Goal: Task Accomplishment & Management: Complete application form

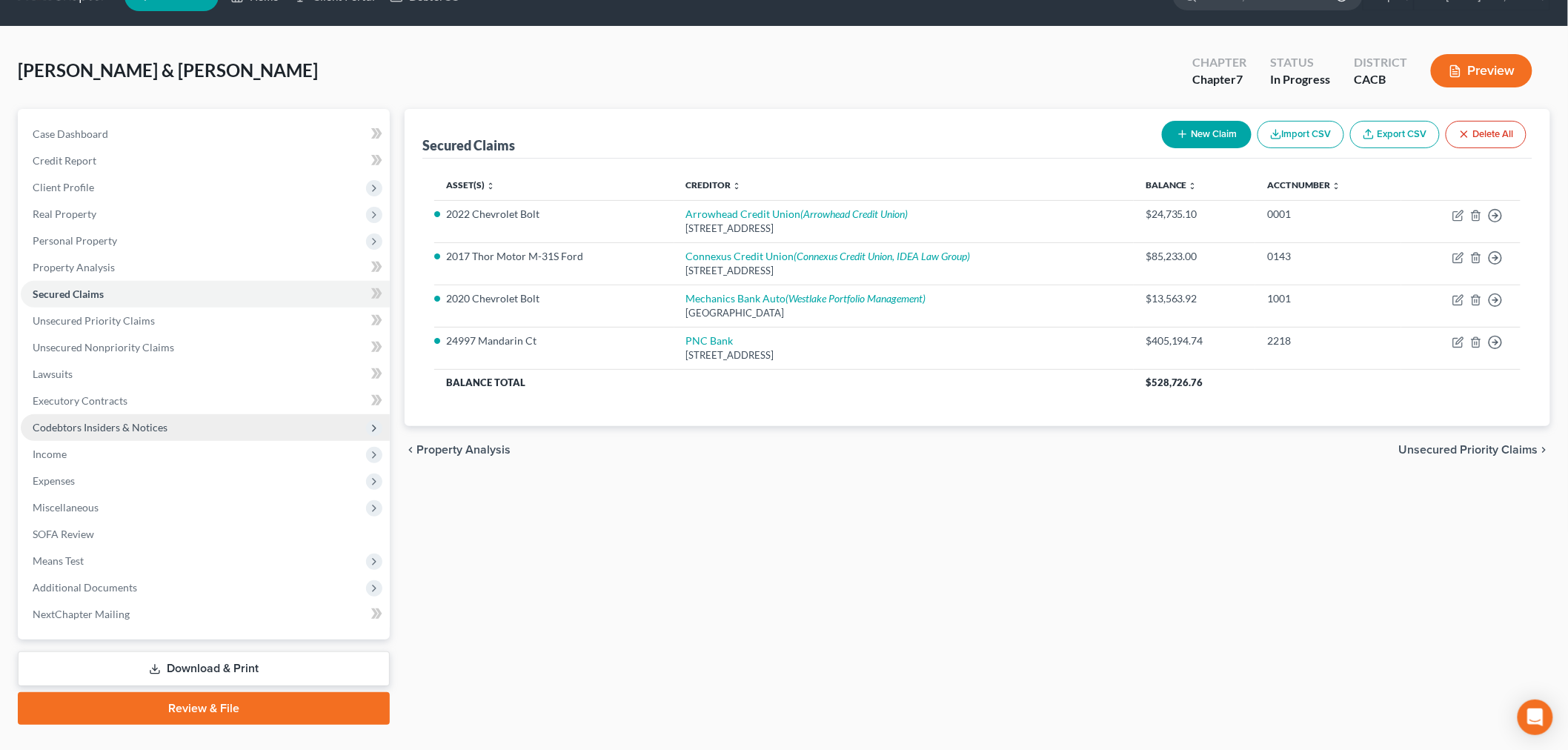
scroll to position [62, 0]
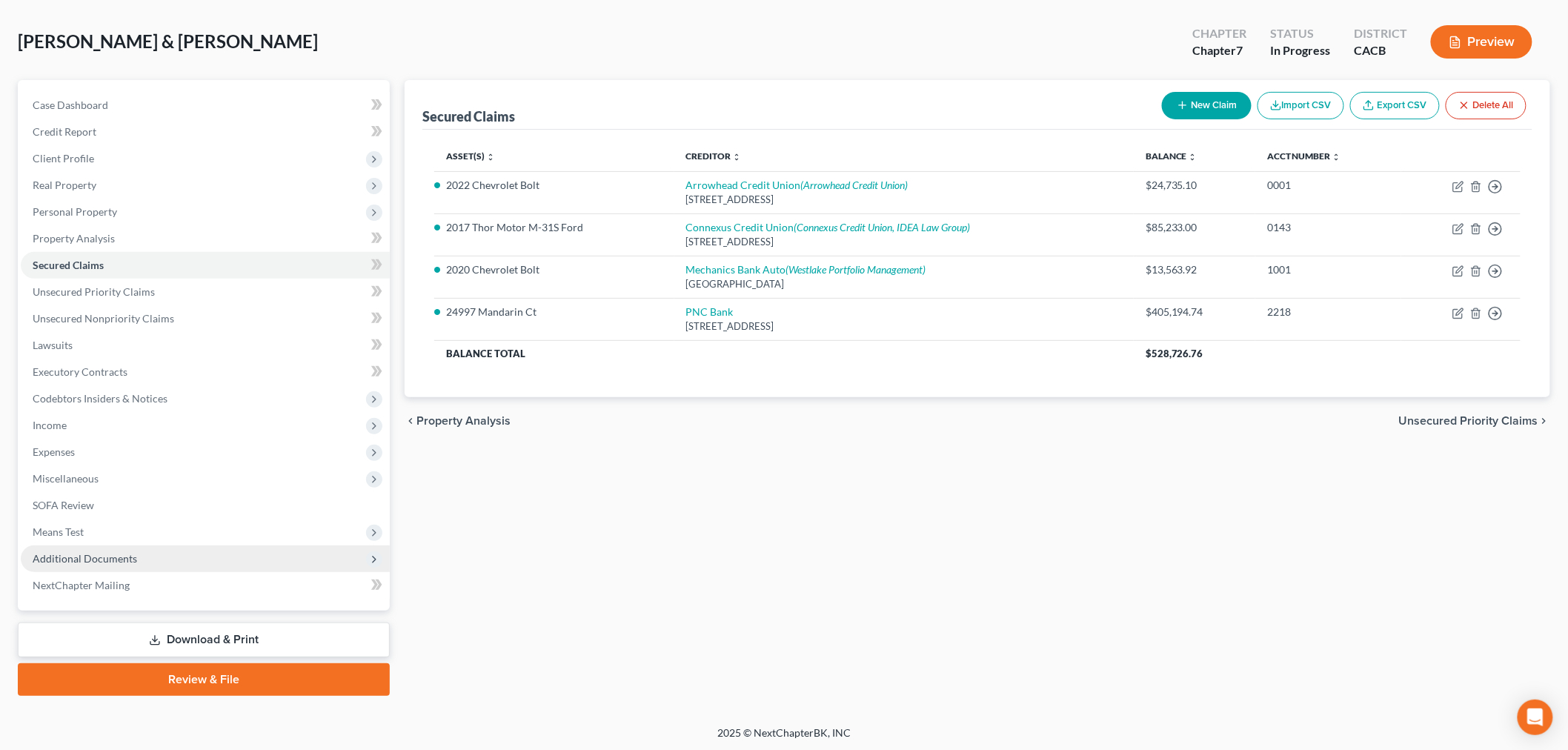
click at [138, 550] on span "Additional Documents" at bounding box center [205, 559] width 369 height 27
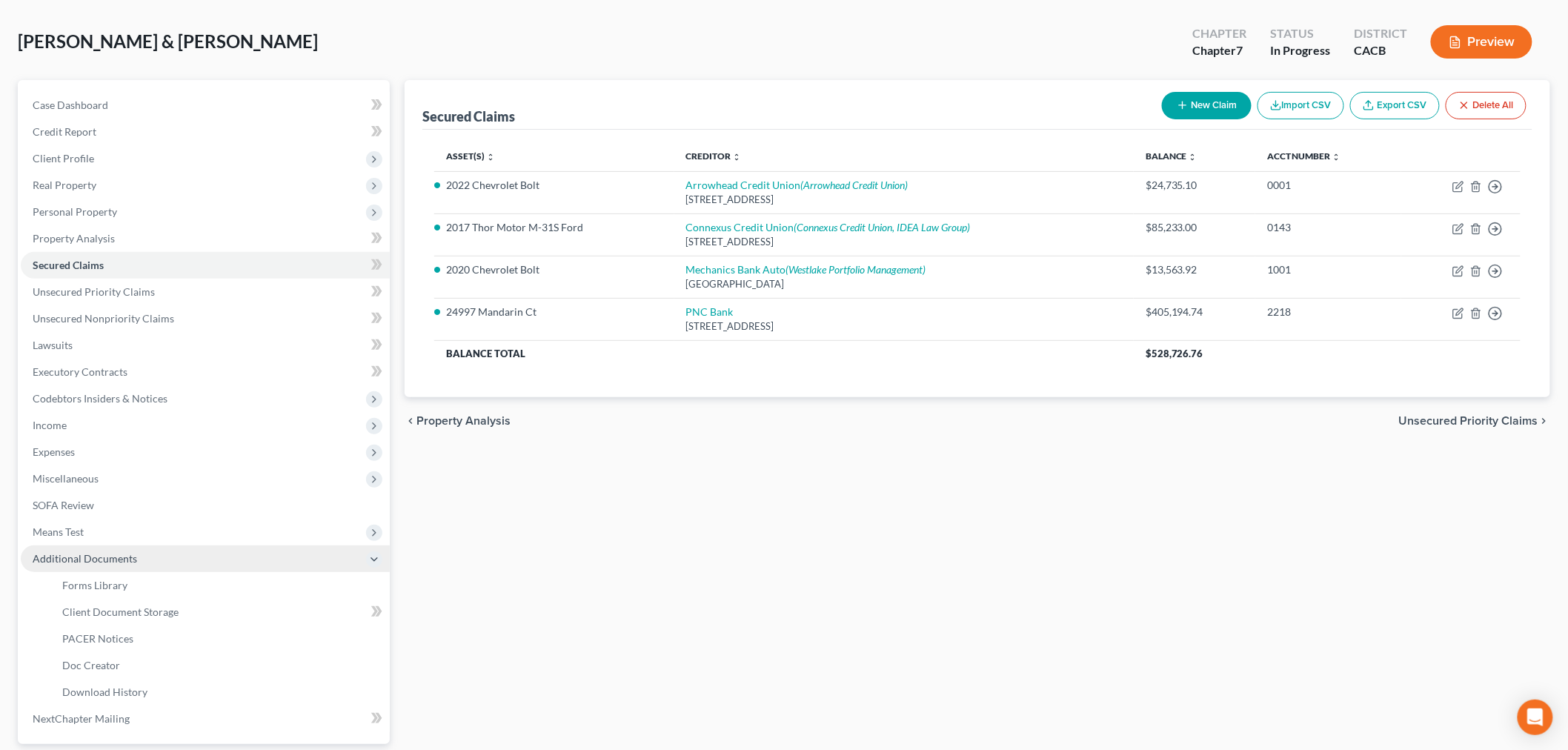
click at [136, 553] on span "Additional Documents" at bounding box center [205, 559] width 369 height 27
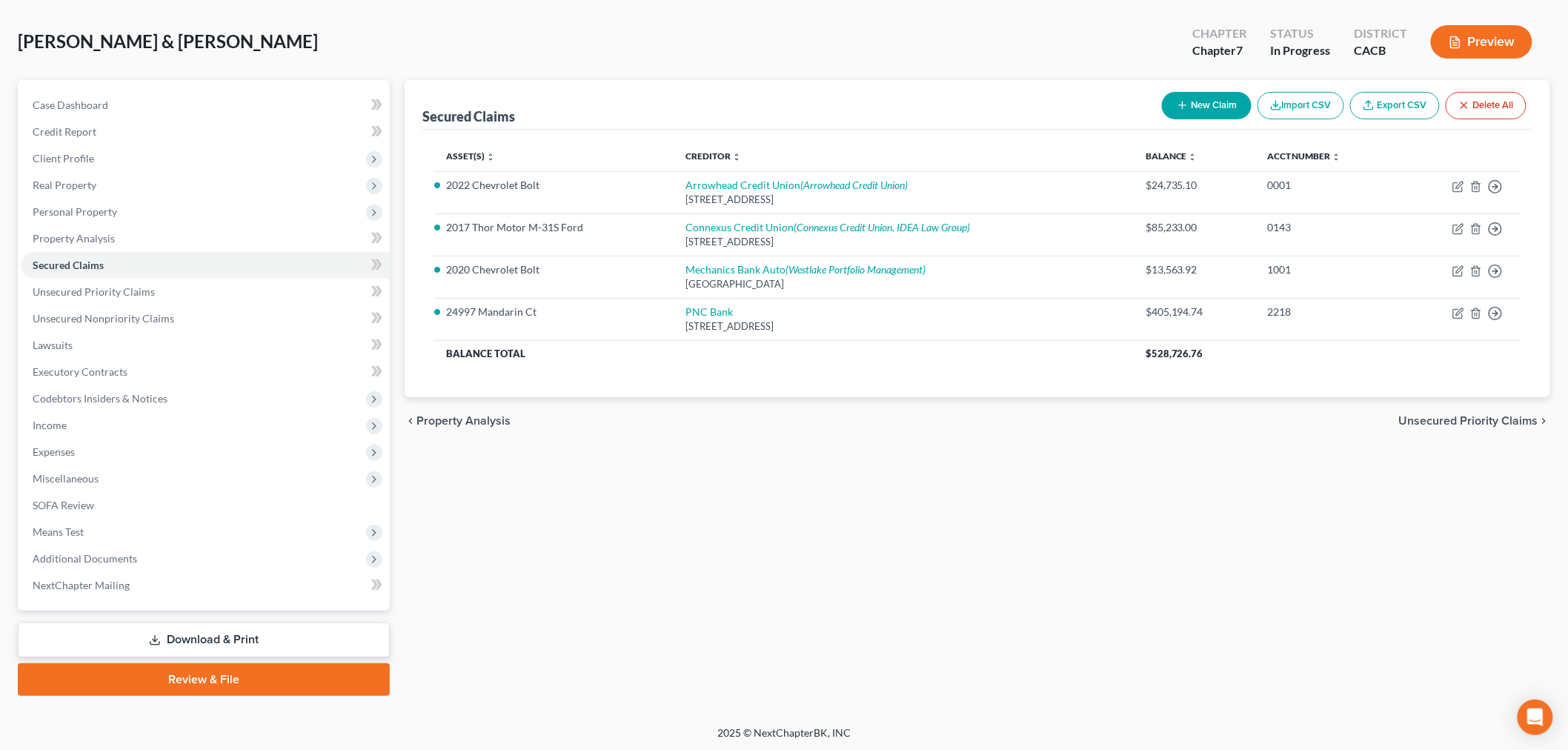
click at [565, 553] on div "Secured Claims New Claim Import CSV Export CSV Delete All Asset(s) expand_more …" at bounding box center [977, 388] width 1161 height 615
click at [93, 205] on span "Personal Property" at bounding box center [74, 211] width 84 height 13
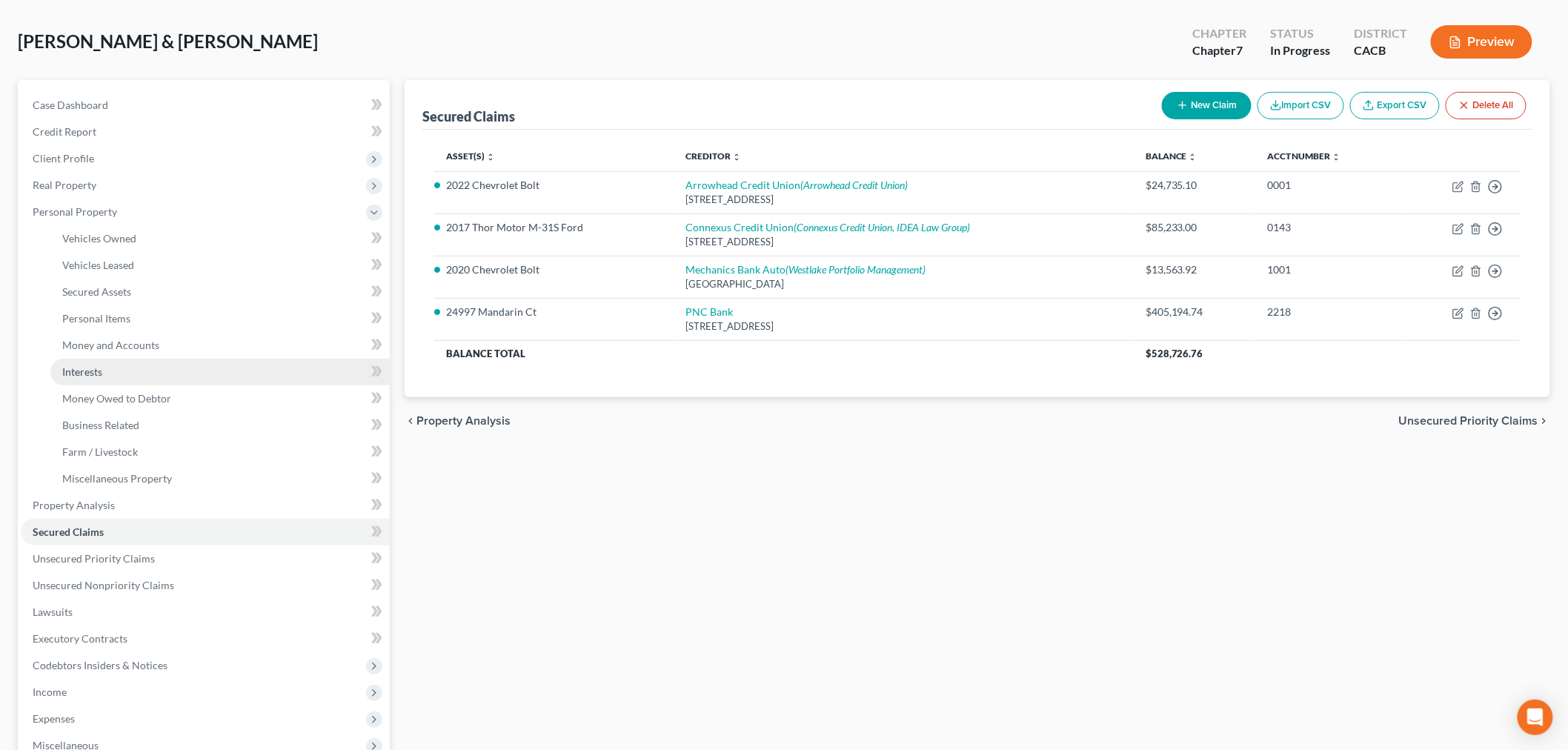
click at [106, 373] on link "Interests" at bounding box center [220, 372] width 340 height 27
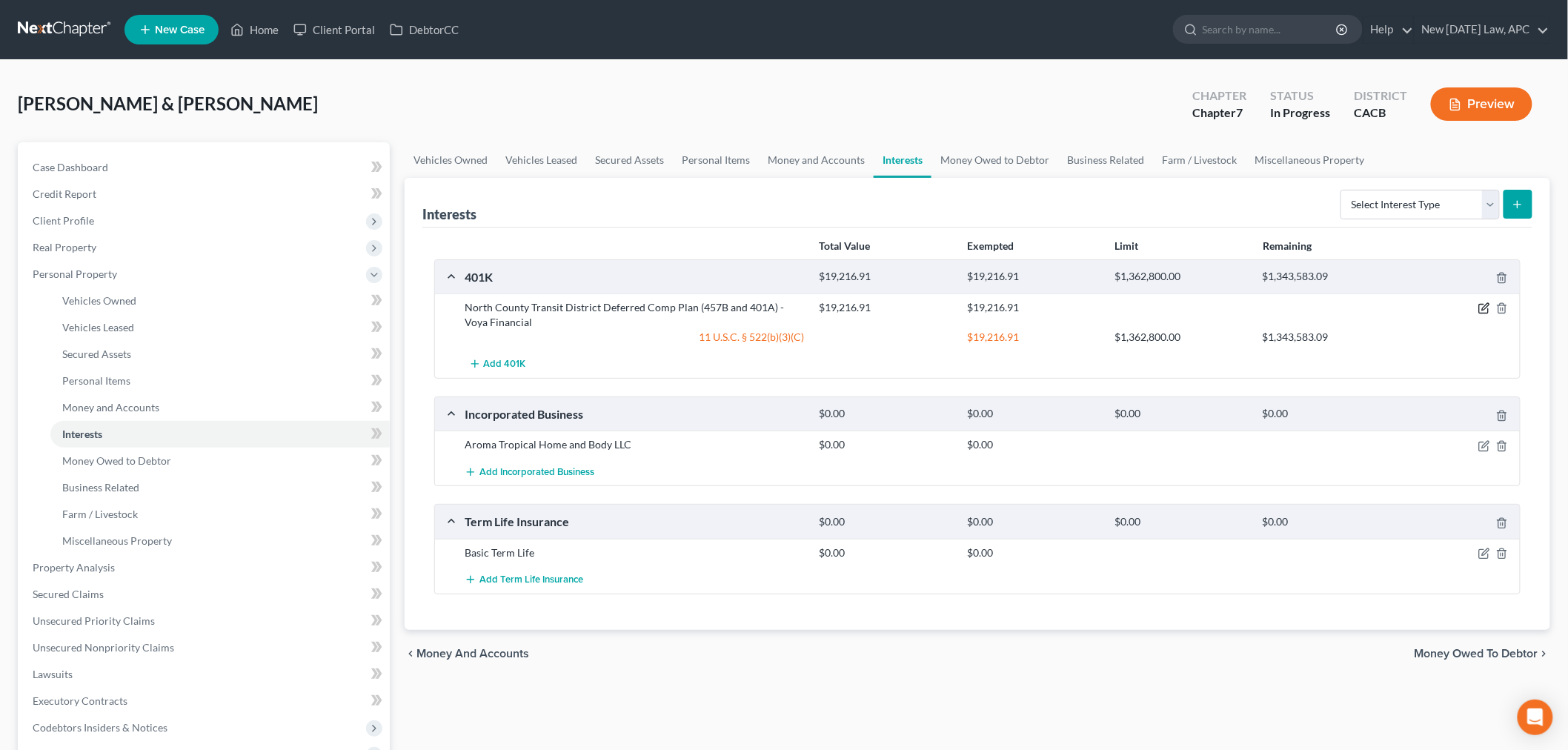
click at [1484, 307] on icon "button" at bounding box center [1485, 307] width 6 height 6
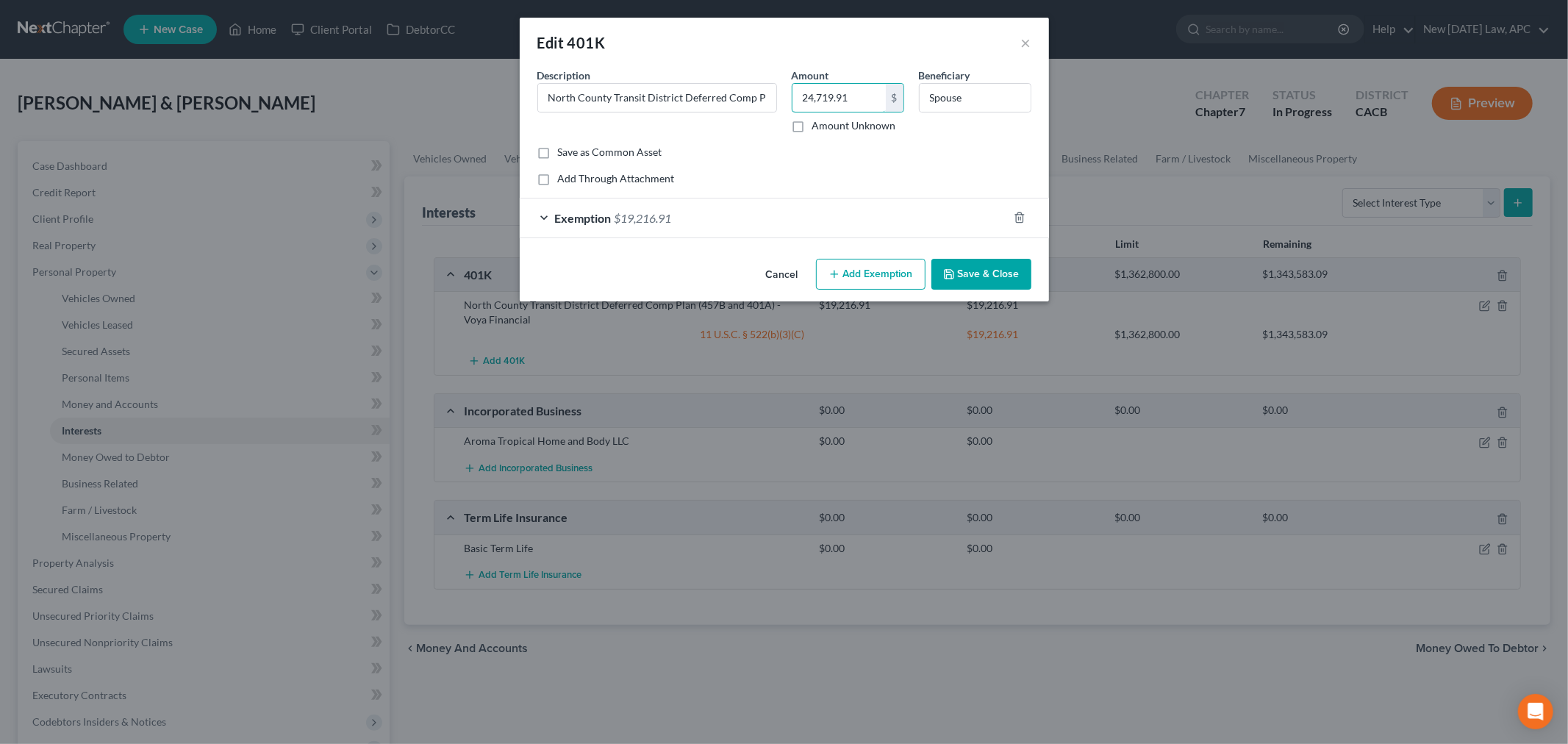
type input "24,719.91"
click at [680, 215] on div "Exemption $19,216.91" at bounding box center [764, 218] width 488 height 39
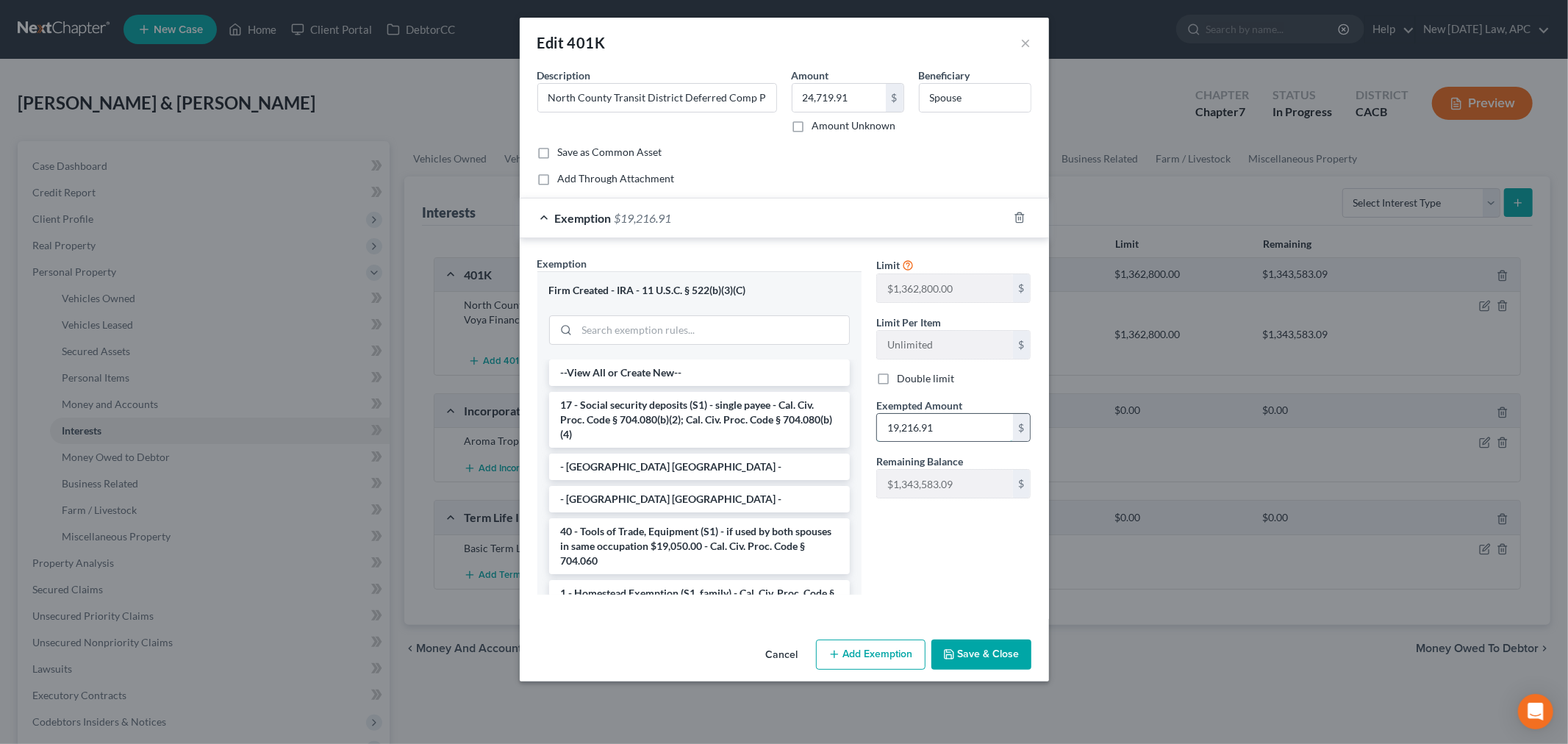
click at [947, 427] on input "19,216.91" at bounding box center [945, 427] width 136 height 28
type input "24,719.91"
click at [975, 655] on button "Save & Close" at bounding box center [981, 654] width 100 height 30
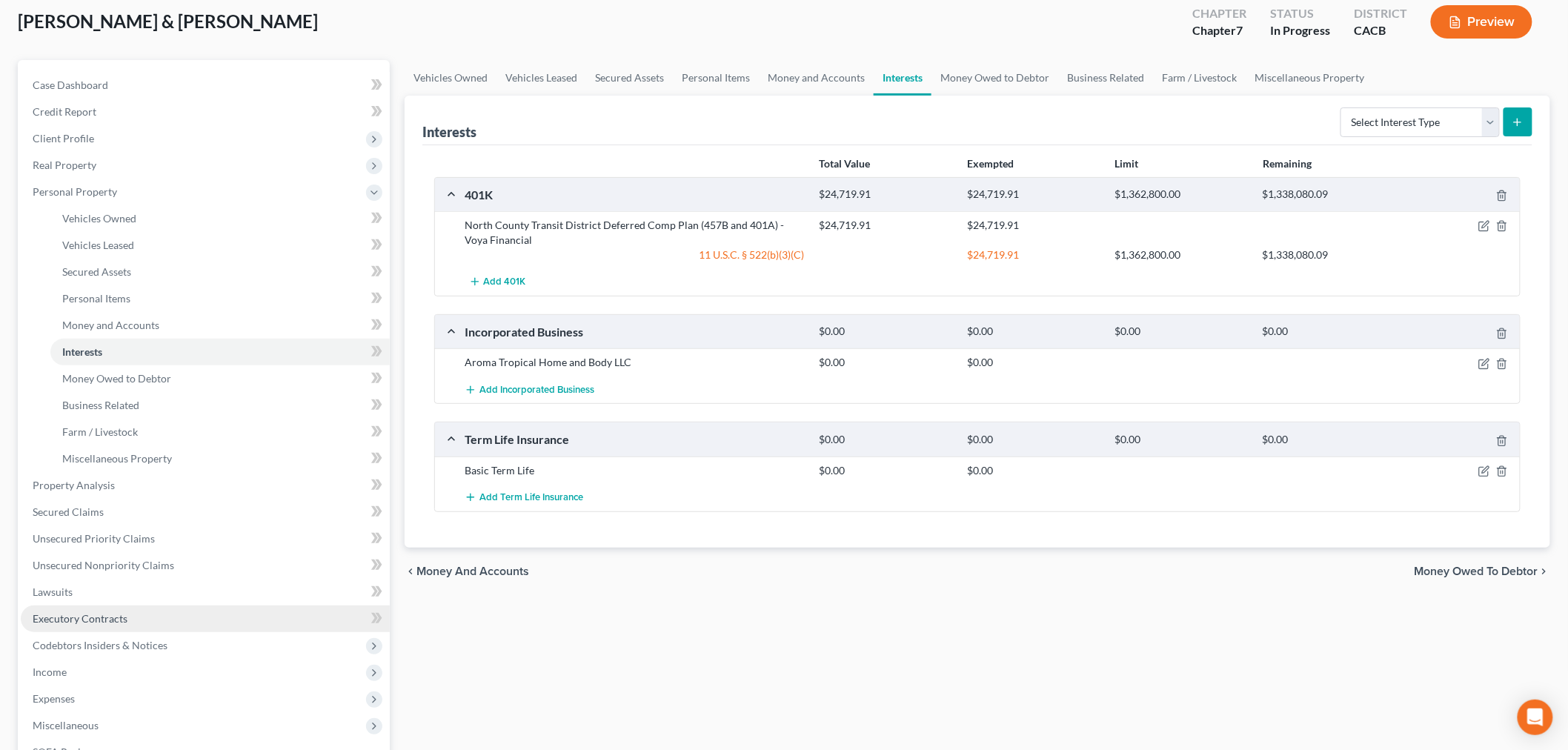
scroll to position [165, 0]
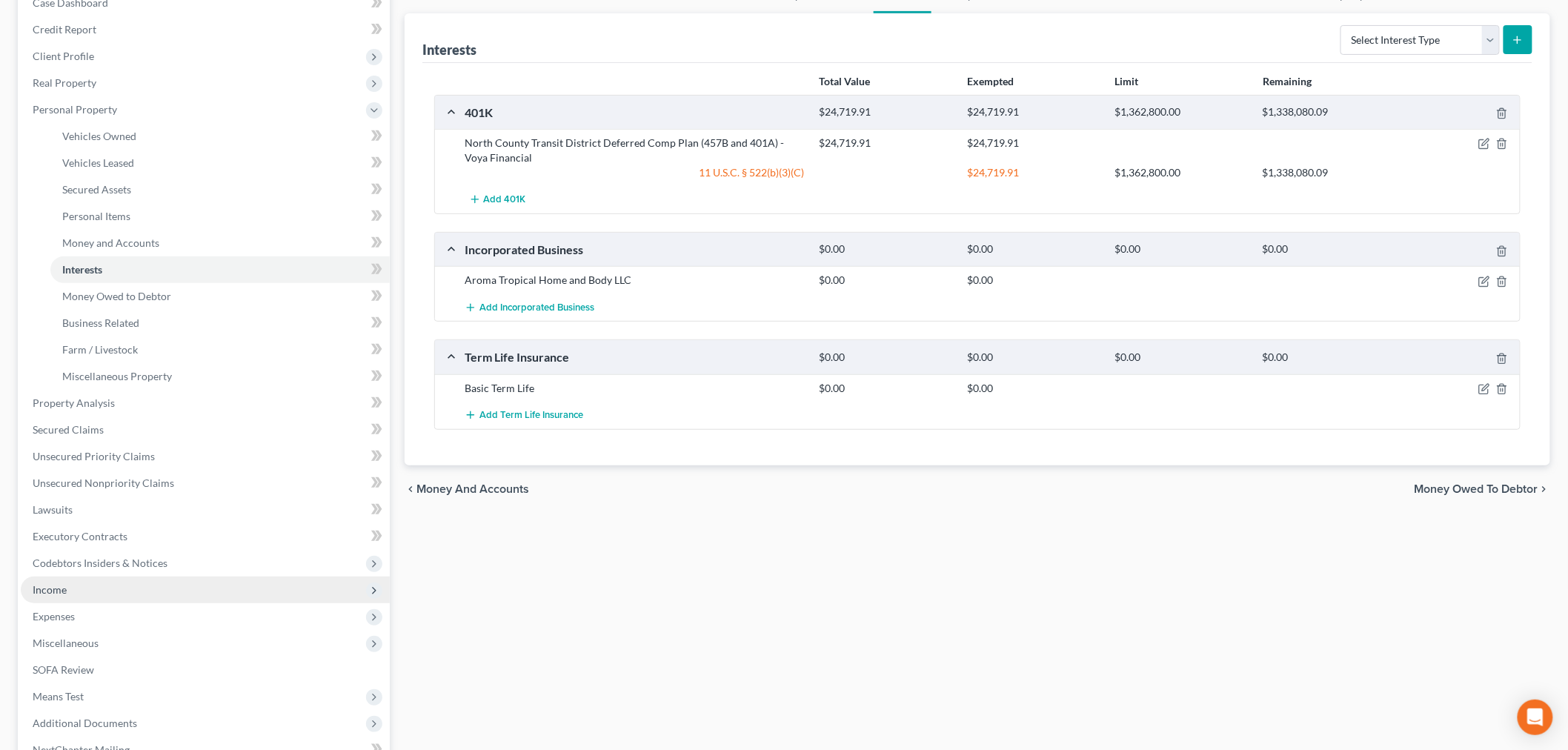
click at [76, 594] on span "Income" at bounding box center [205, 590] width 369 height 27
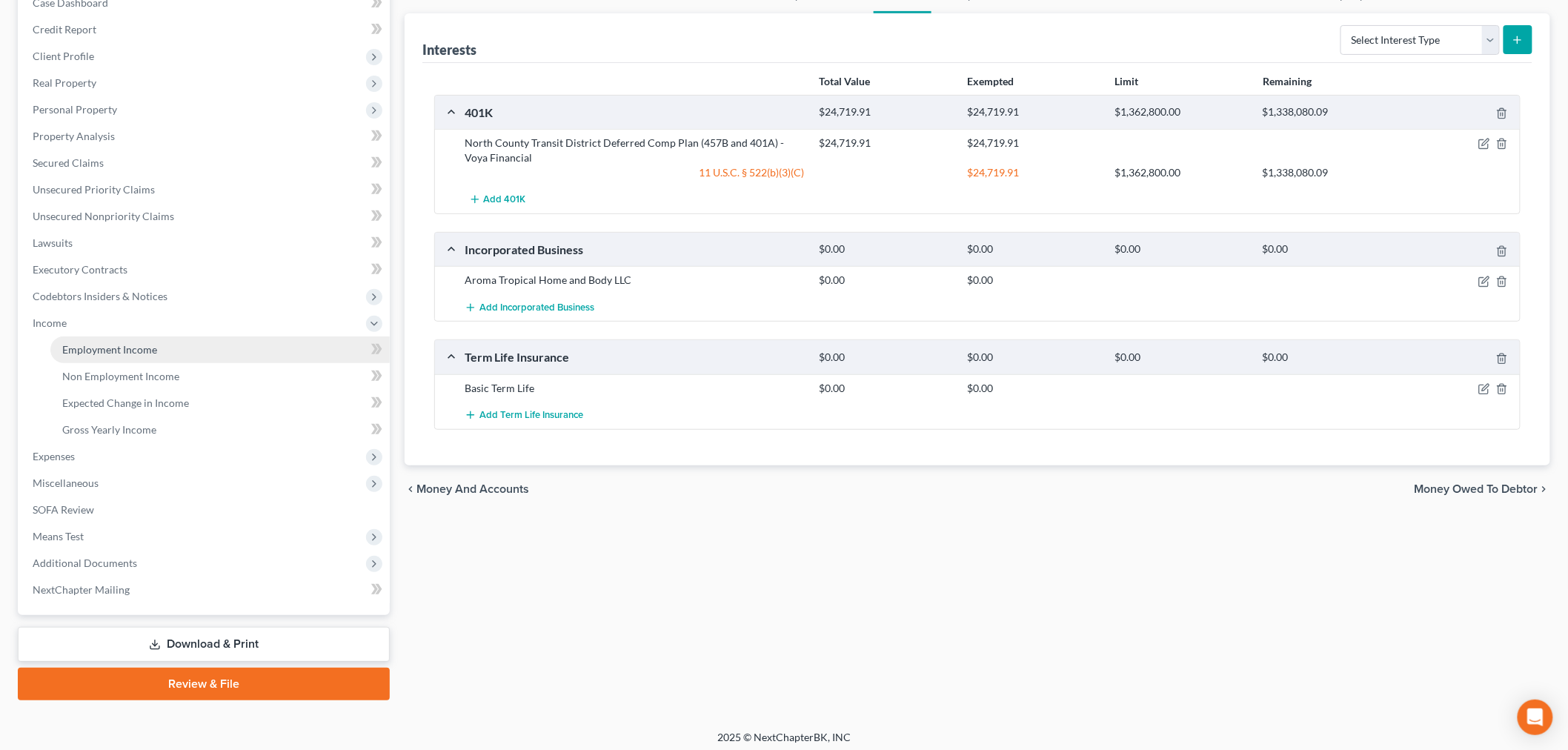
click at [147, 347] on span "Employment Income" at bounding box center [110, 349] width 95 height 13
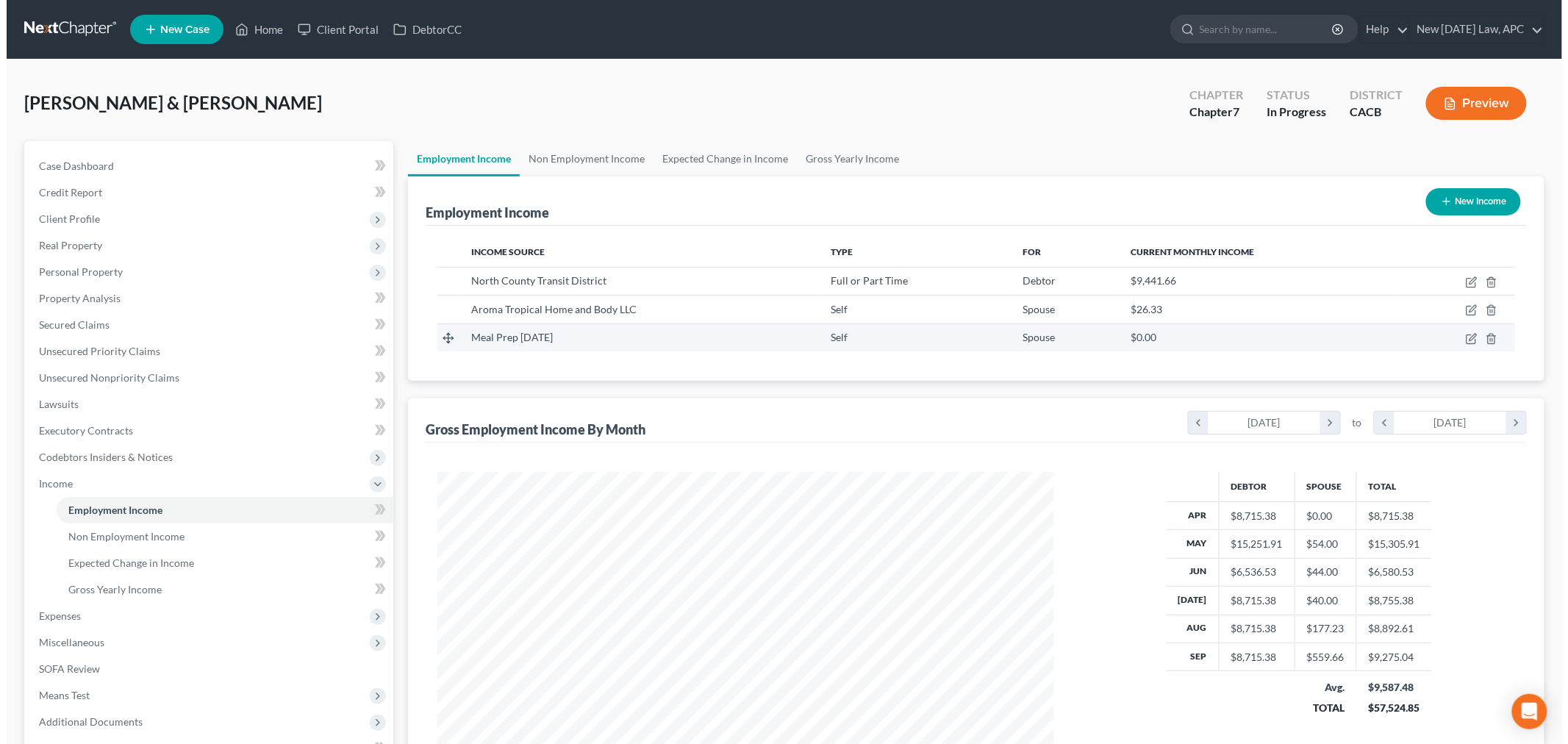
scroll to position [307, 646]
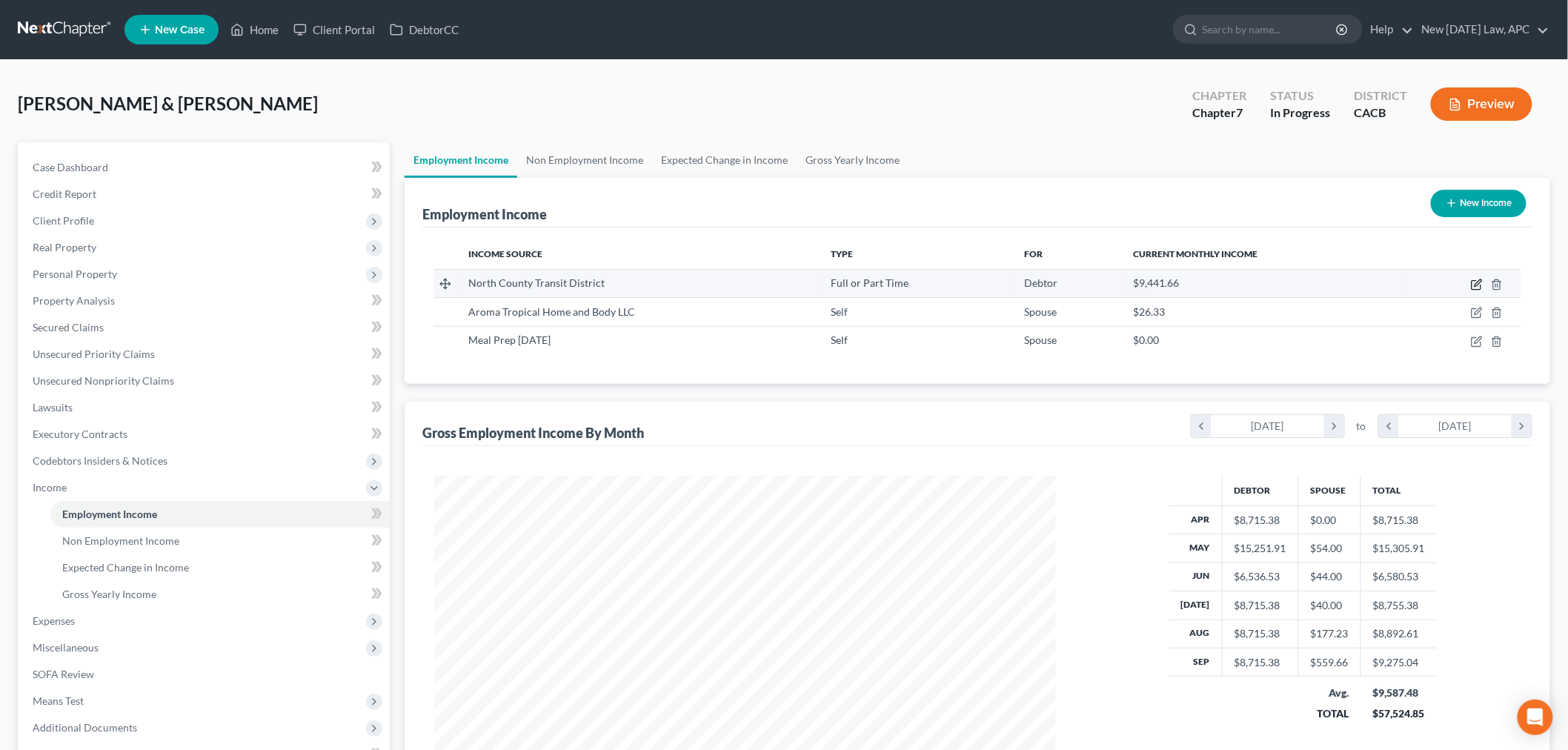
click at [1477, 285] on icon "button" at bounding box center [1477, 284] width 12 height 12
select select "0"
select select "4"
select select "2"
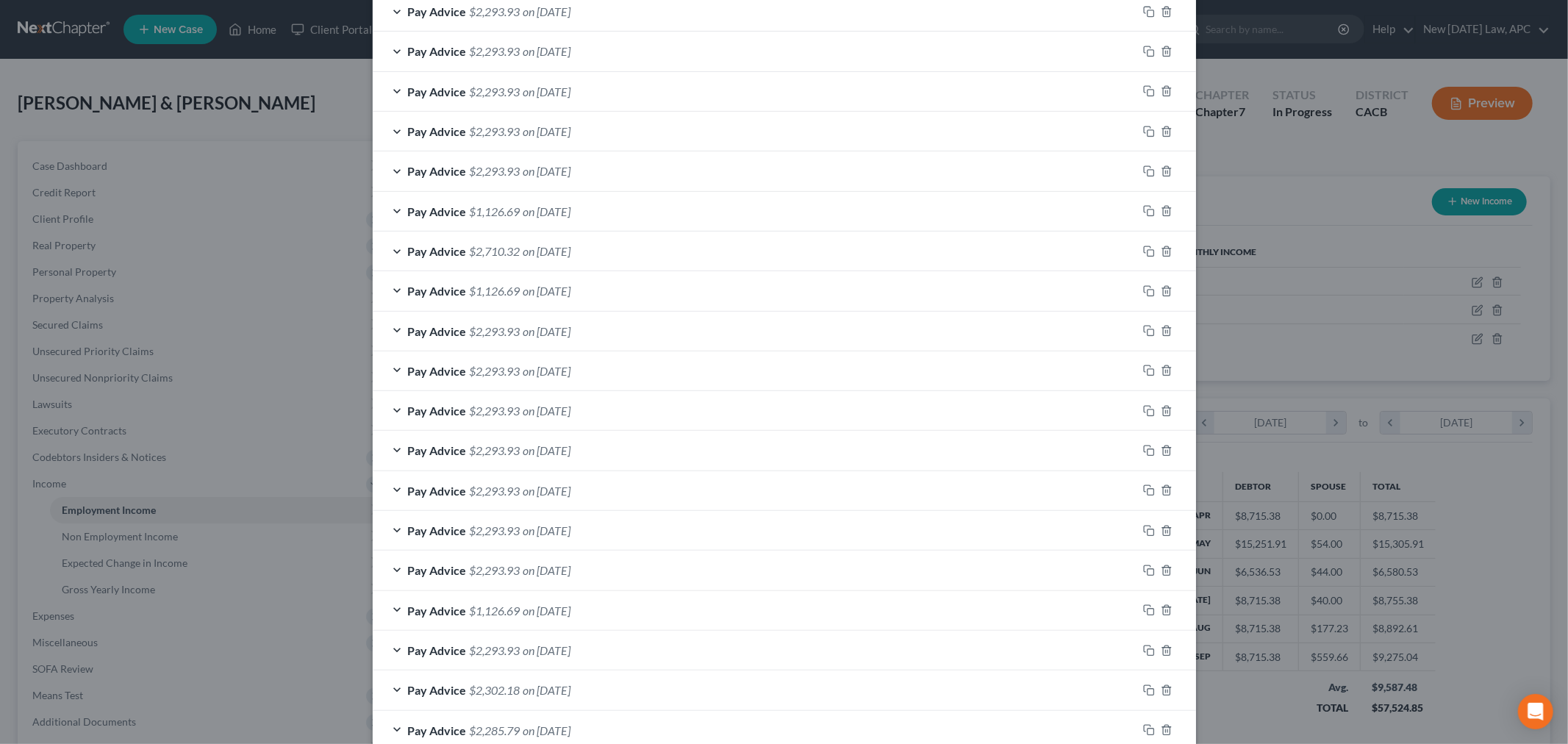
scroll to position [629, 0]
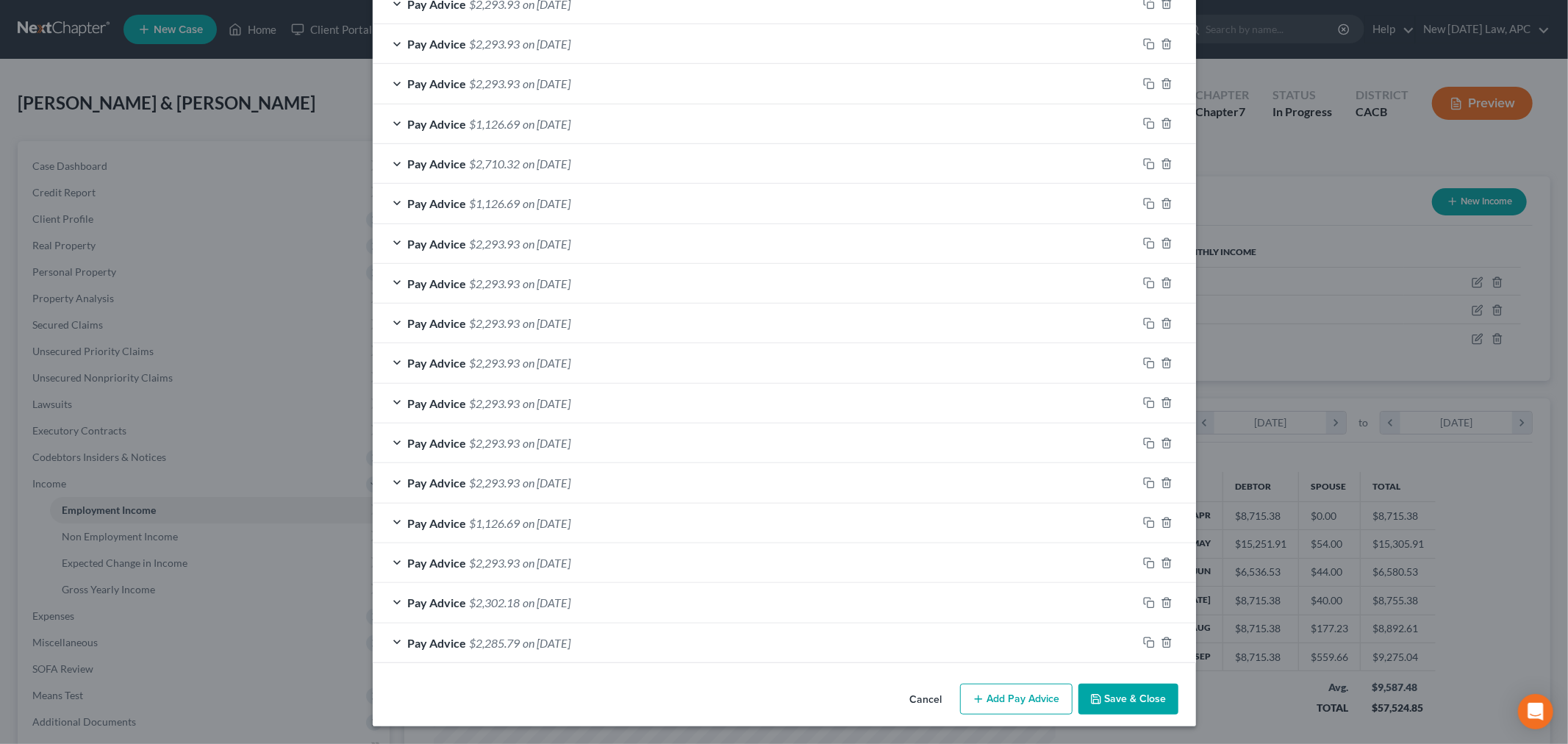
click at [993, 696] on button "Add Pay Advice" at bounding box center [1016, 699] width 113 height 30
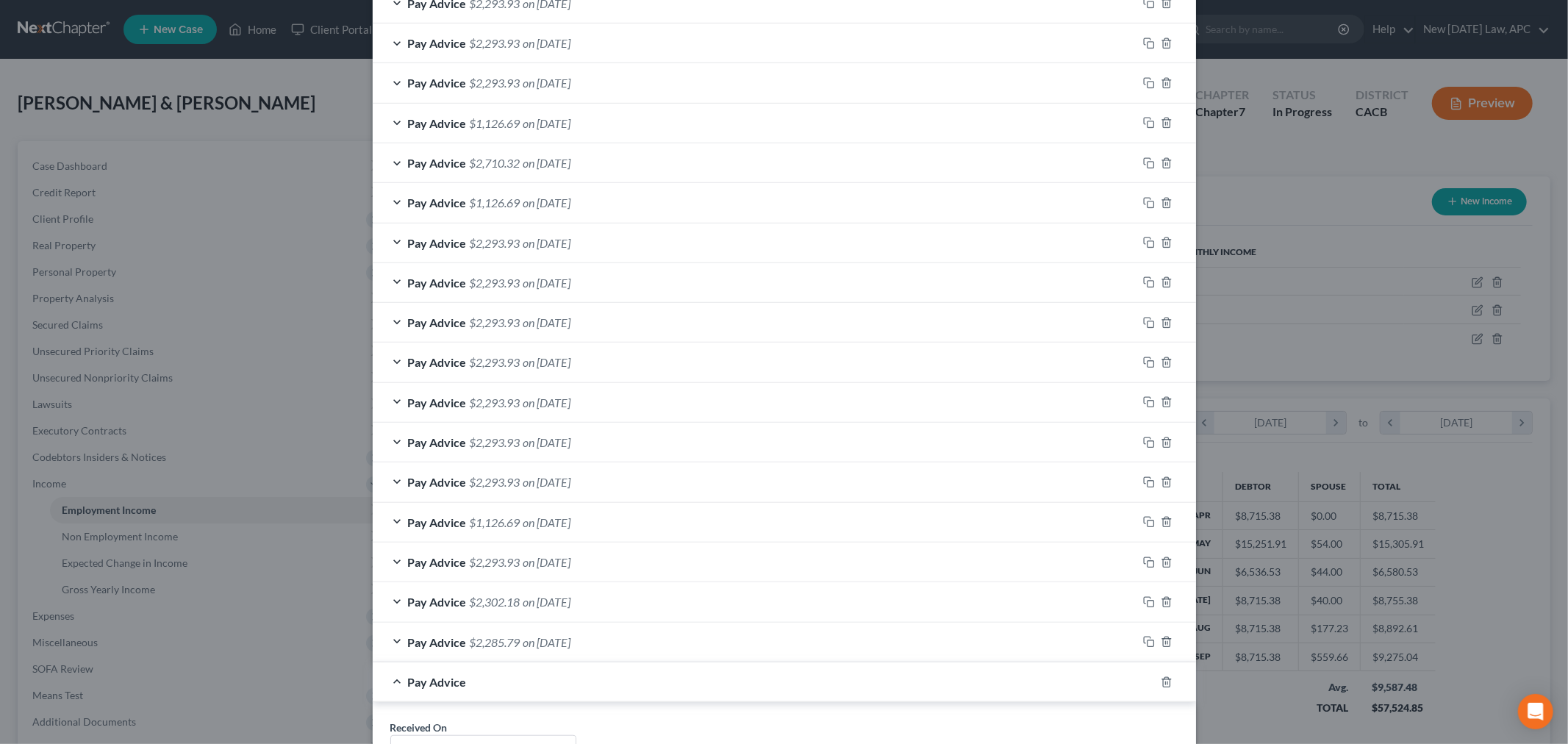
scroll to position [875, 0]
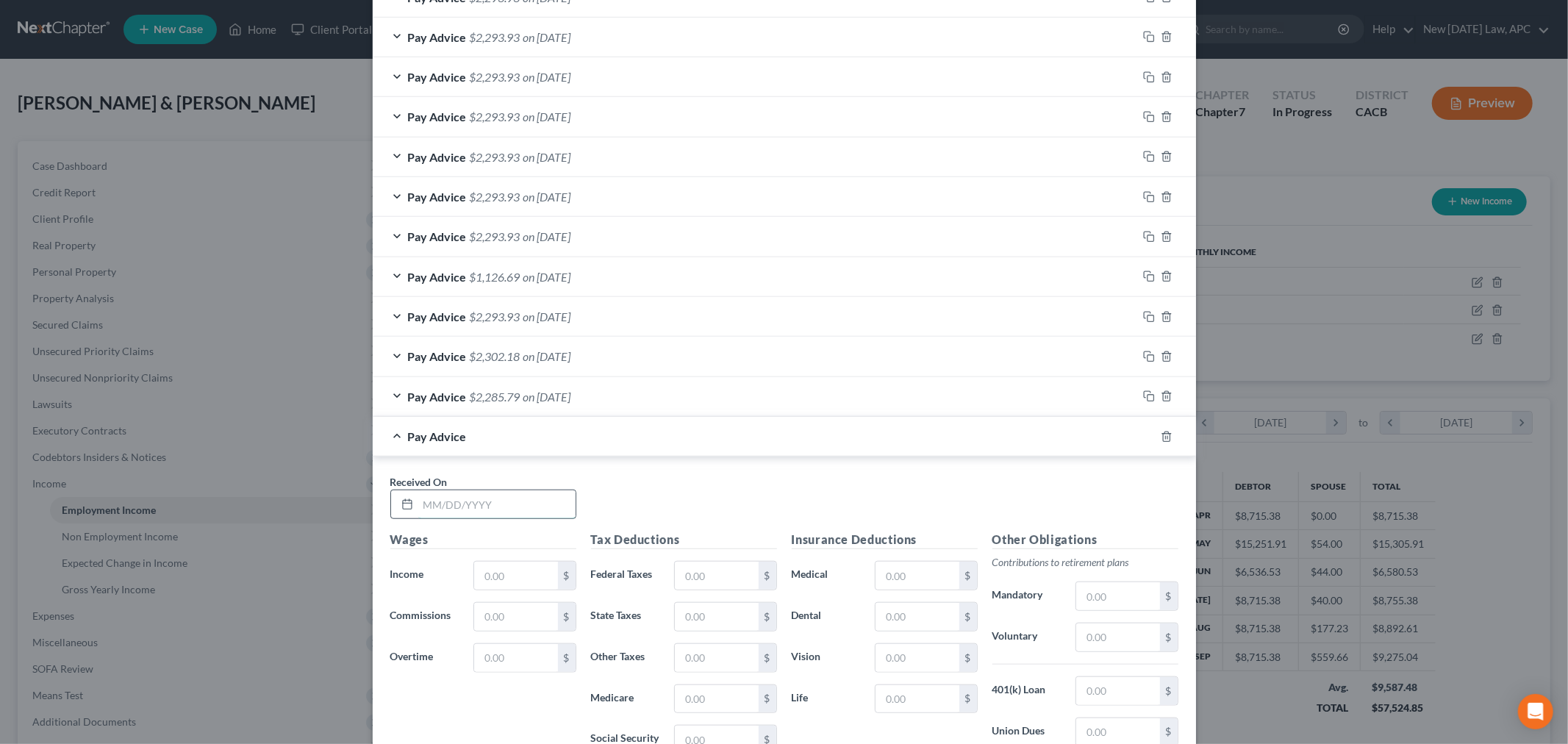
click at [423, 513] on input "text" at bounding box center [496, 504] width 157 height 28
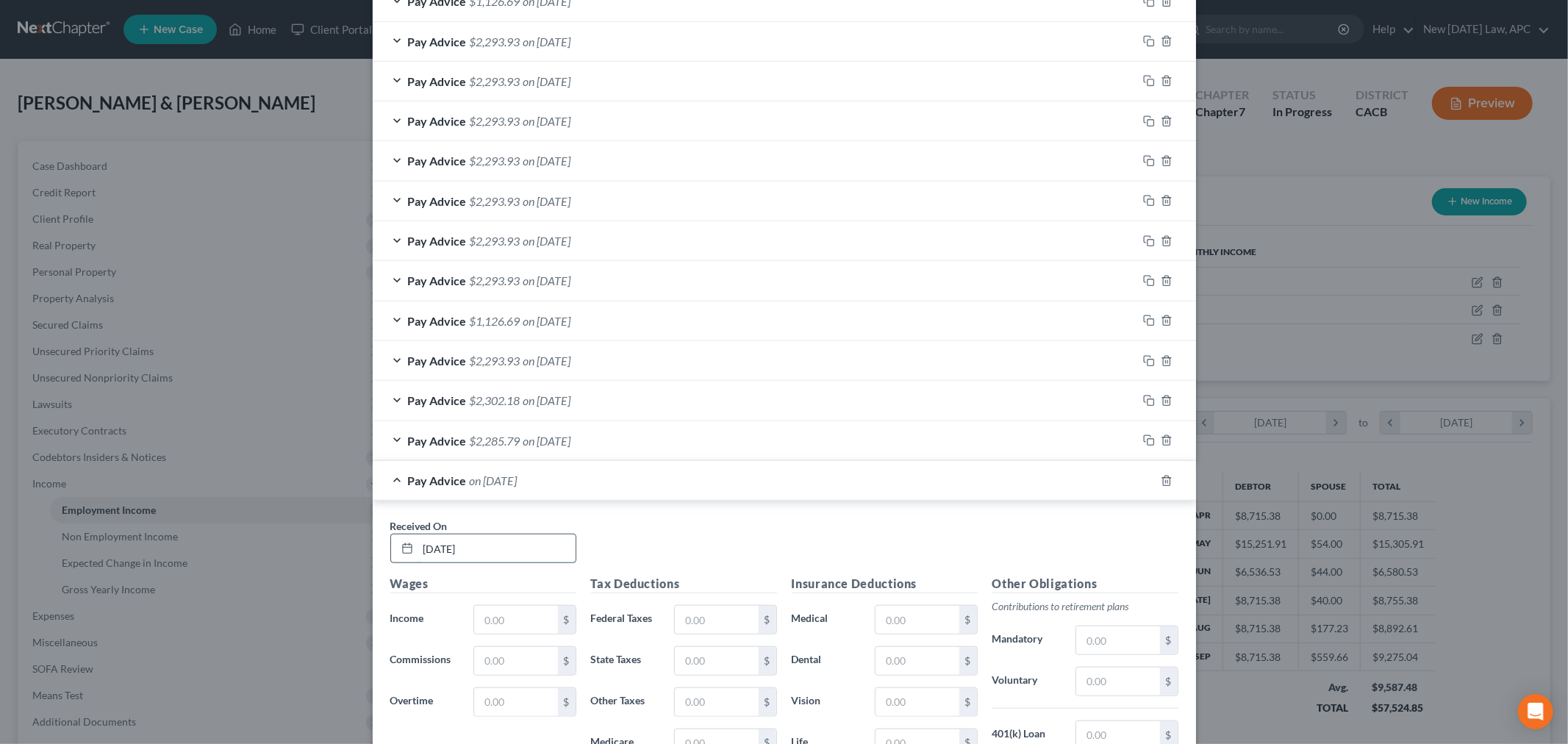
scroll to position [918, 0]
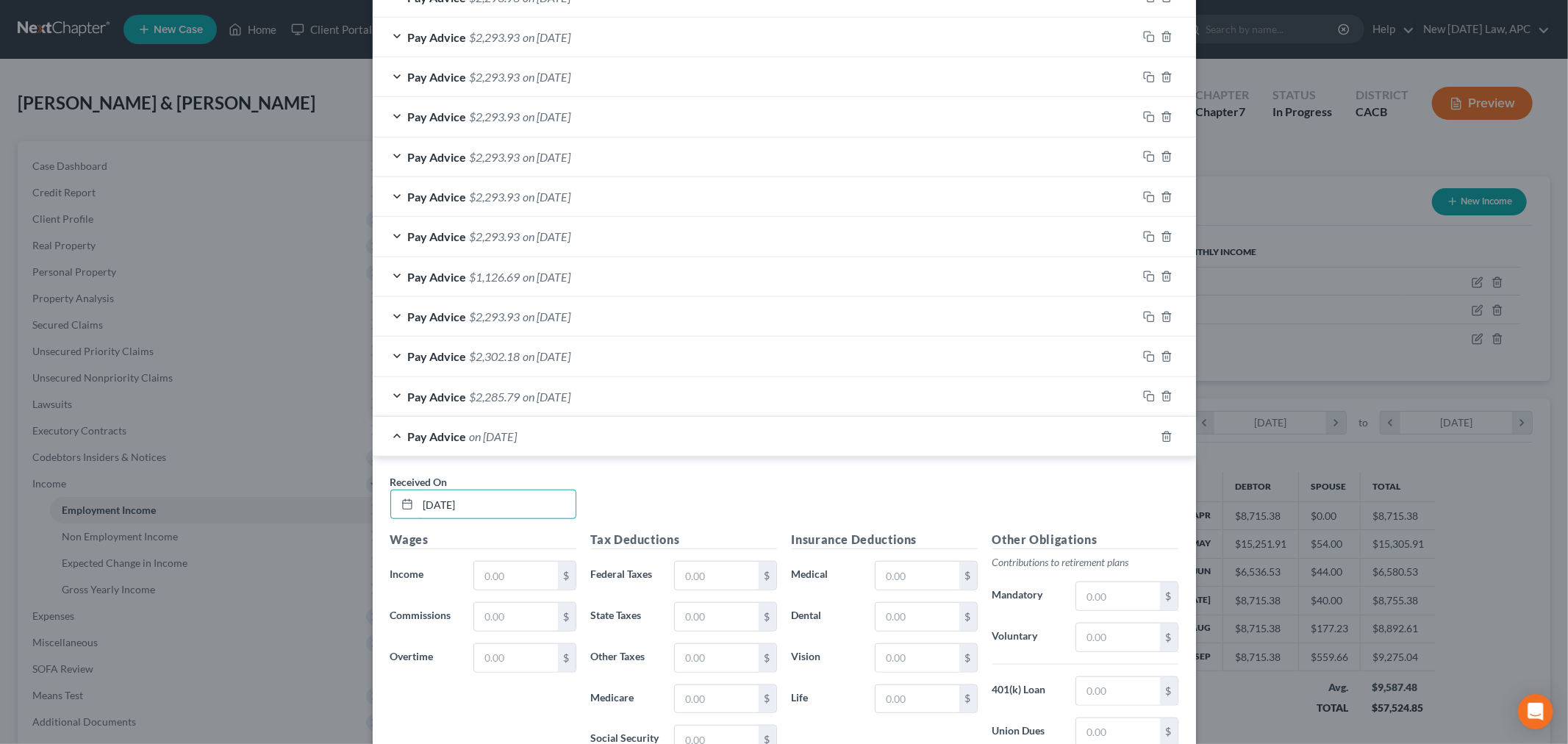
type input "[DATE]"
click at [553, 548] on h5 "Wages" at bounding box center [483, 540] width 186 height 19
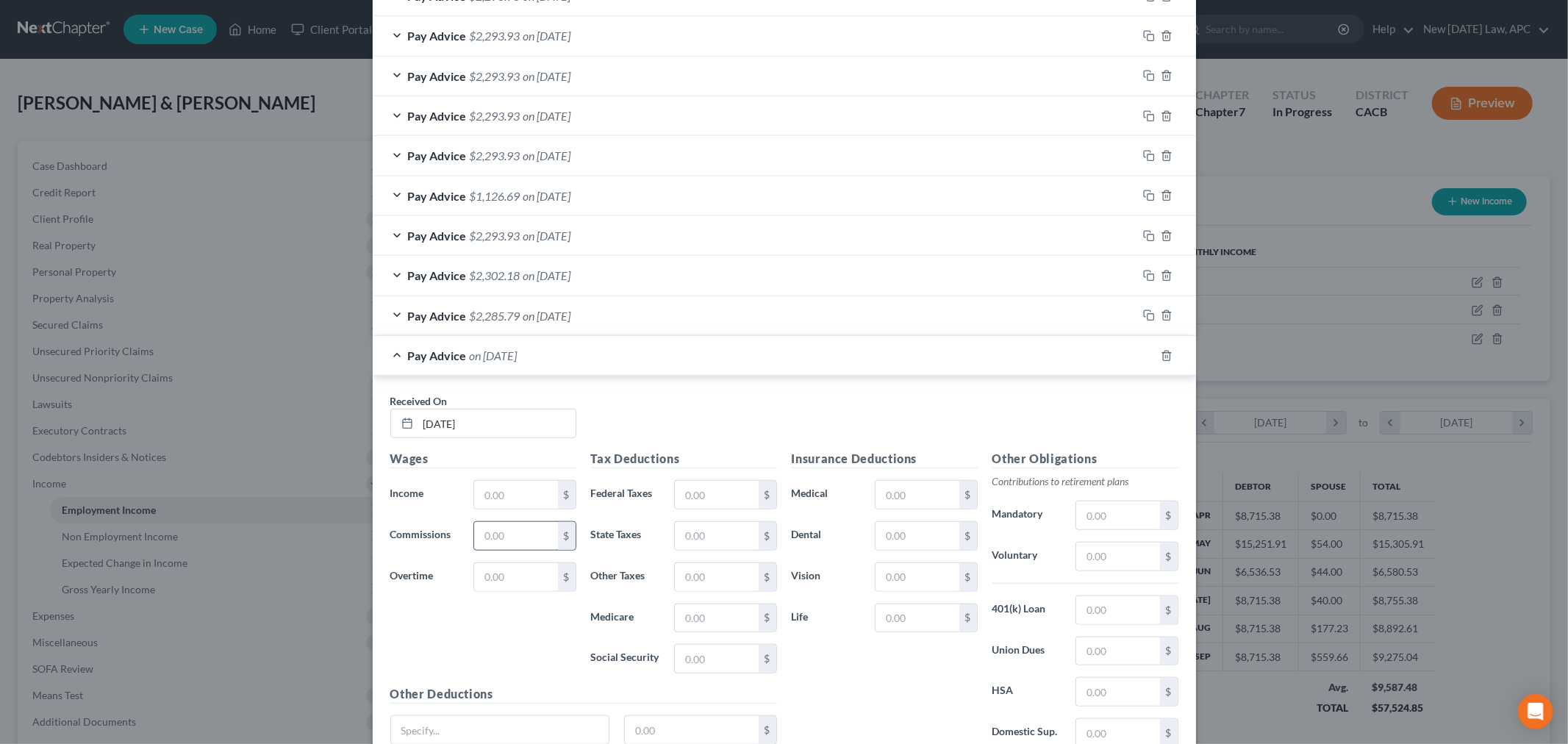
scroll to position [1000, 0]
click at [510, 494] on input "text" at bounding box center [516, 494] width 83 height 28
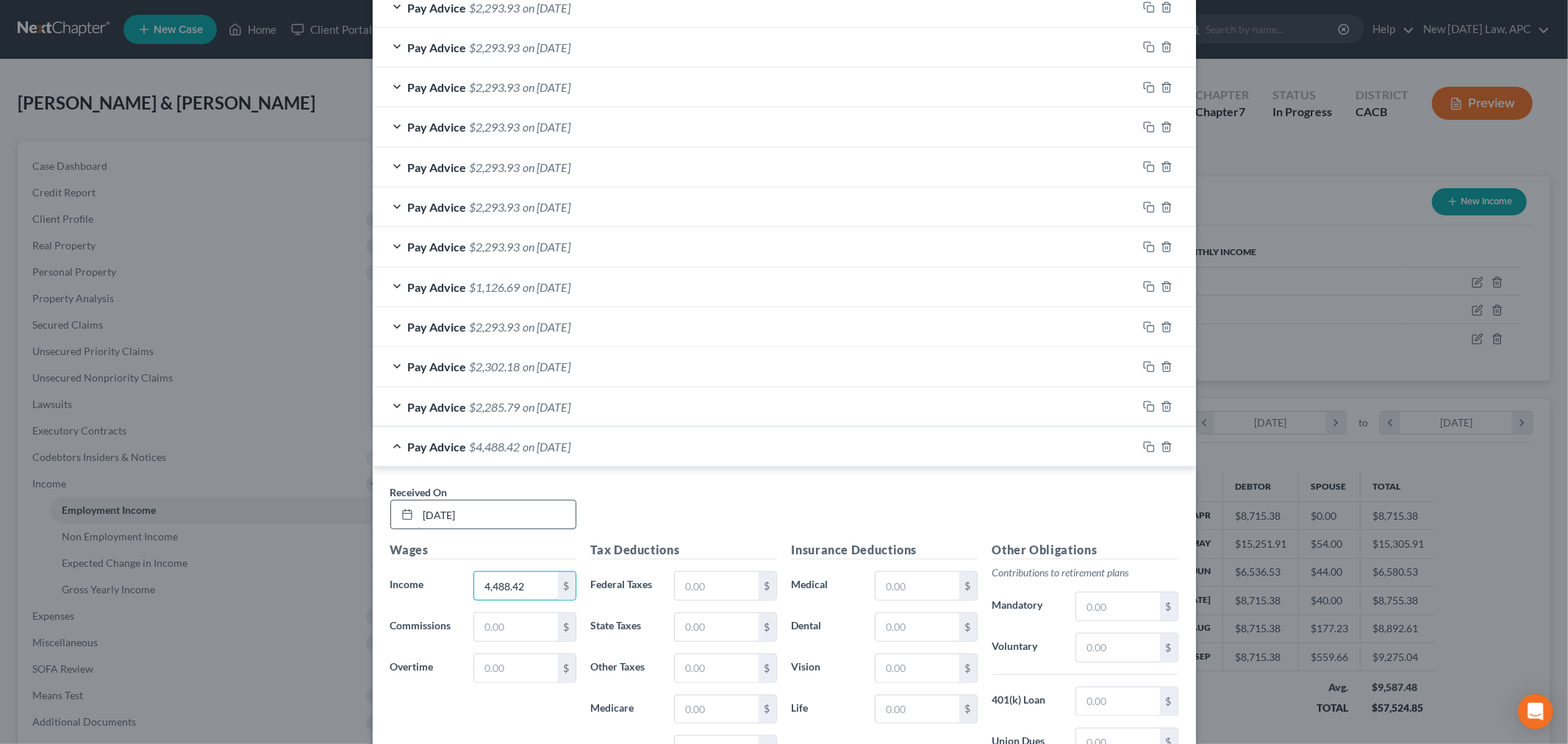
scroll to position [1082, 0]
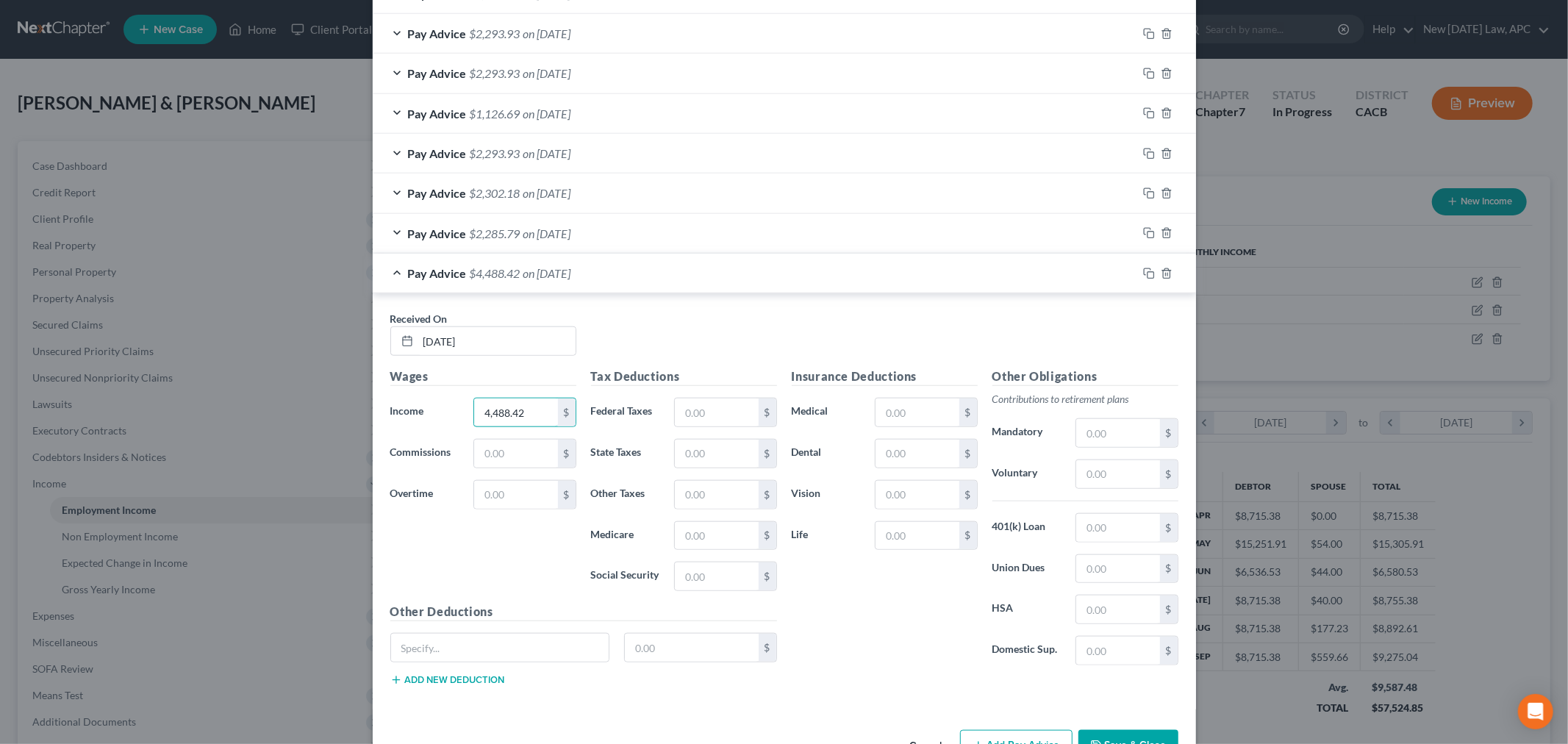
type input "4,488.42"
click at [393, 231] on div "Pay Advice $2,285.79 on [DATE]" at bounding box center [755, 234] width 764 height 39
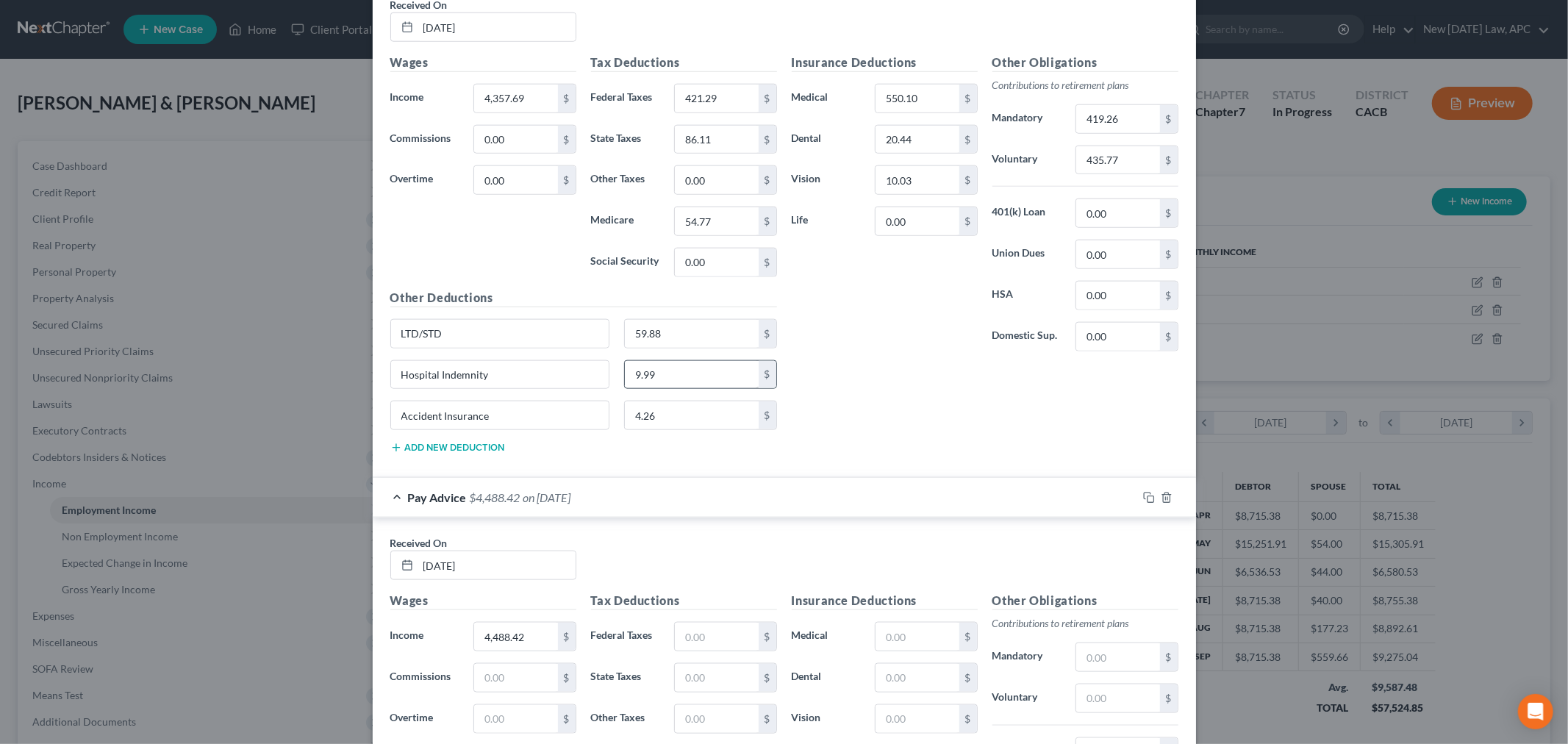
scroll to position [1385, 0]
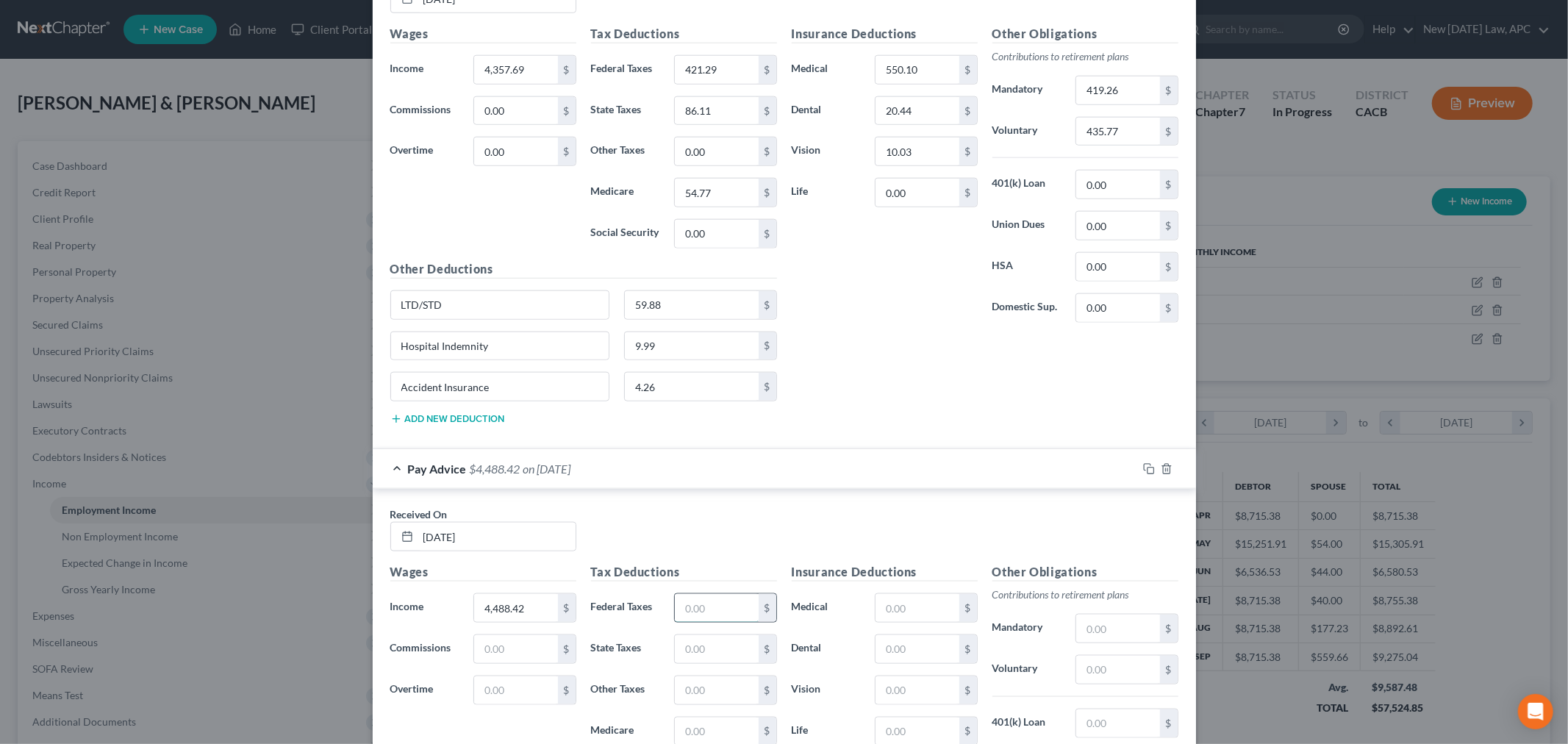
click at [682, 608] on input "text" at bounding box center [716, 608] width 83 height 28
type input "4"
type input "438.22"
click at [686, 655] on input "text" at bounding box center [716, 649] width 83 height 28
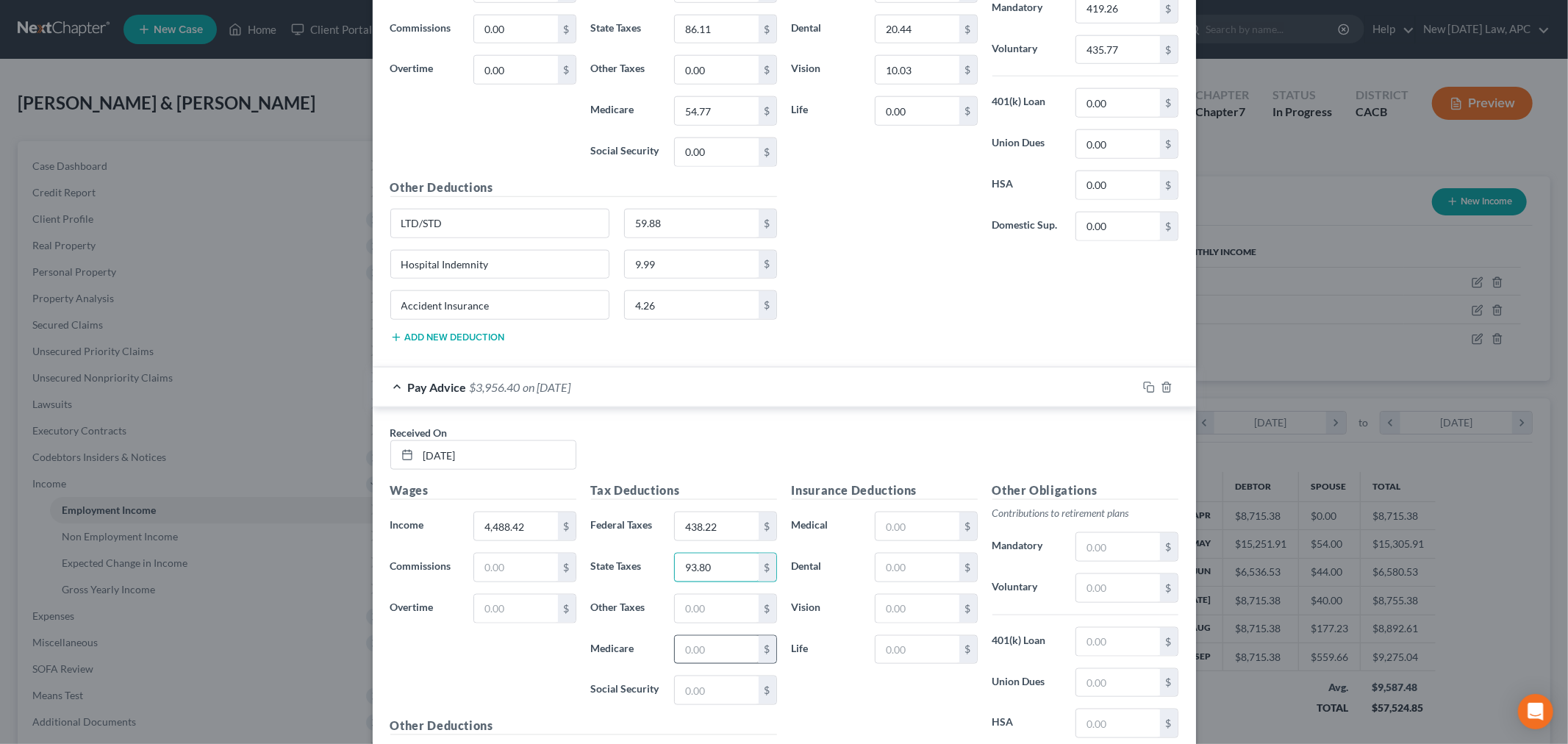
type input "93.80"
click at [711, 647] on input "text" at bounding box center [716, 649] width 83 height 28
type input "56.65"
click at [681, 696] on input "text" at bounding box center [716, 690] width 83 height 28
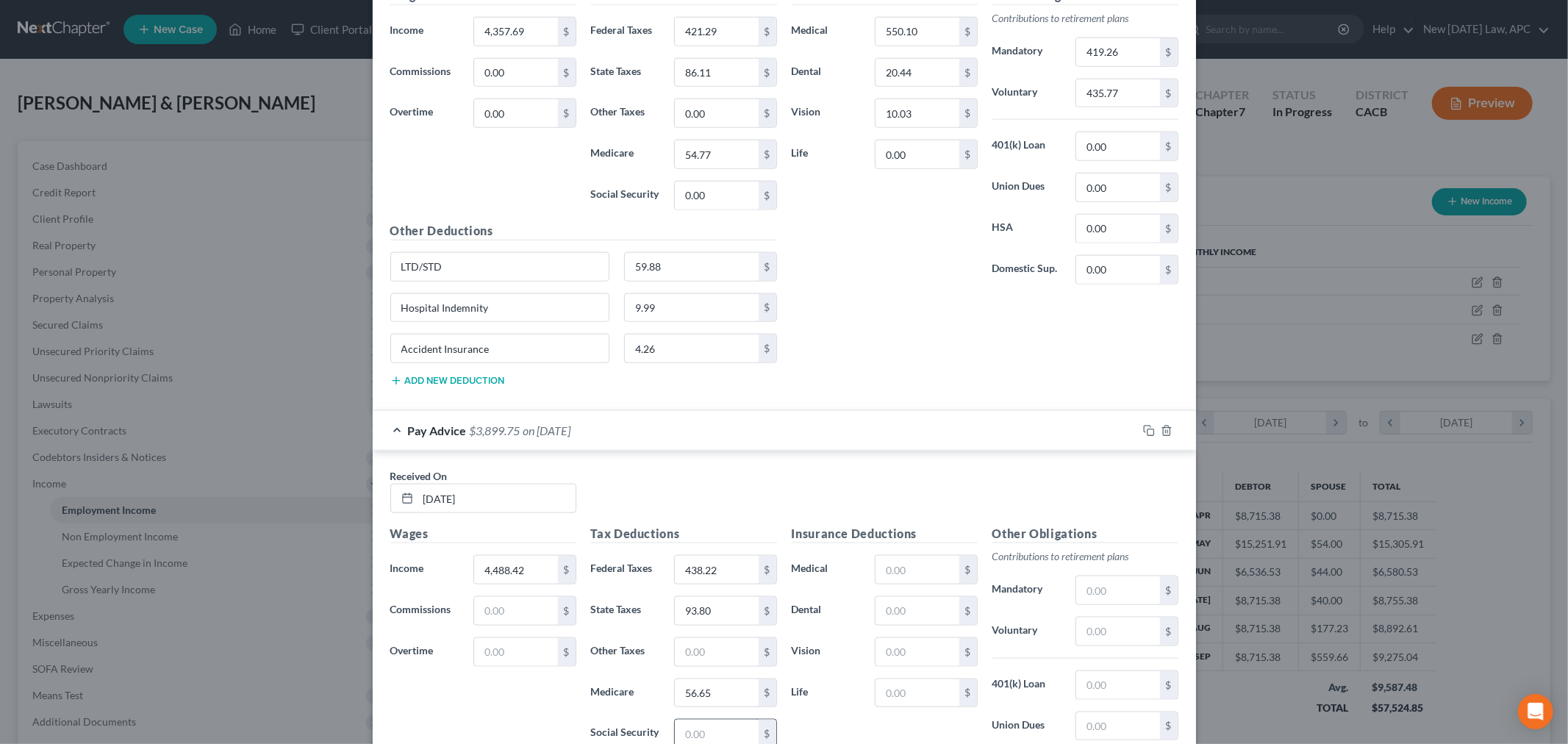
scroll to position [1385, 0]
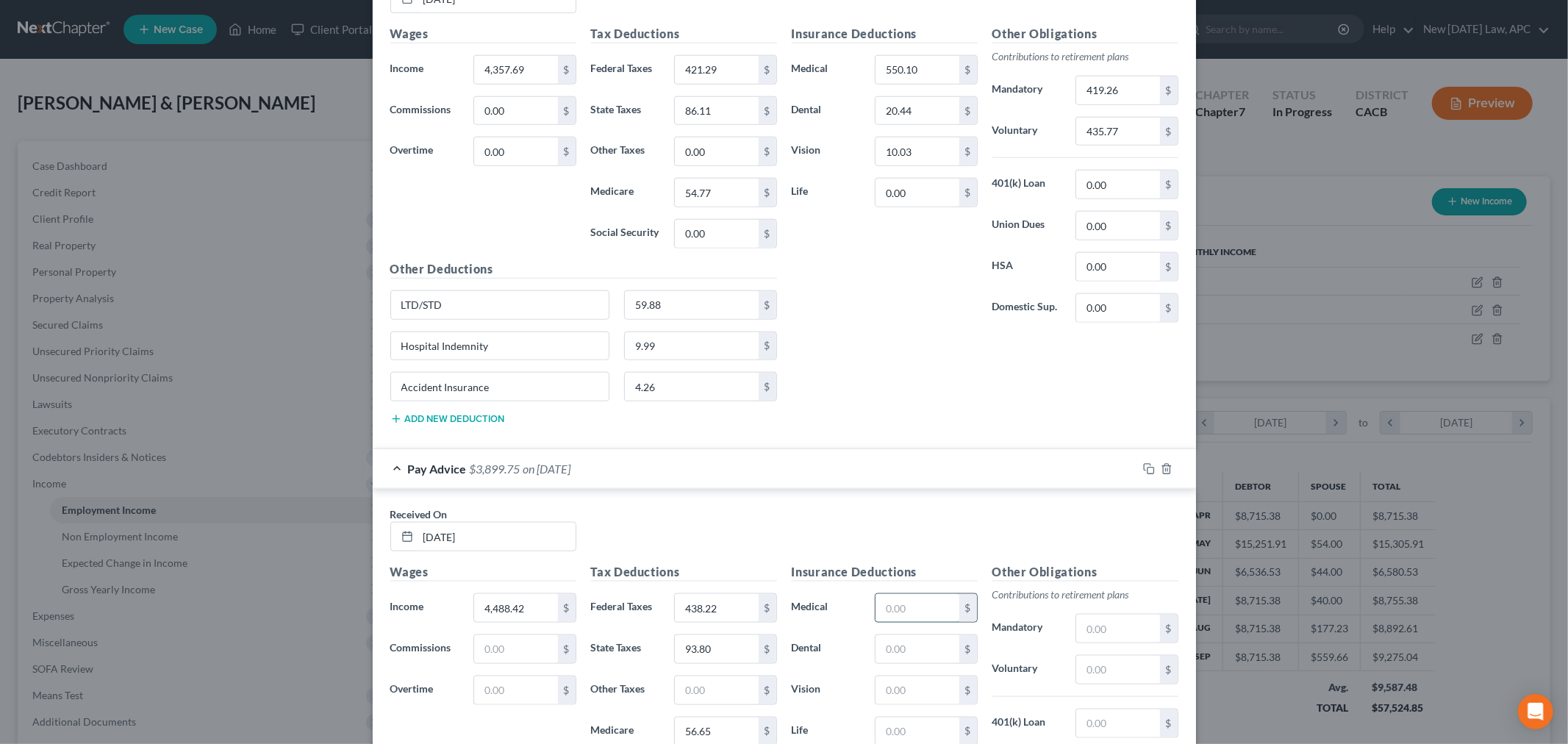
click at [916, 622] on input "text" at bounding box center [917, 608] width 83 height 28
type input "550.10"
click at [906, 643] on input "text" at bounding box center [917, 649] width 83 height 28
type input "21.46"
click at [915, 698] on input "text" at bounding box center [917, 690] width 83 height 28
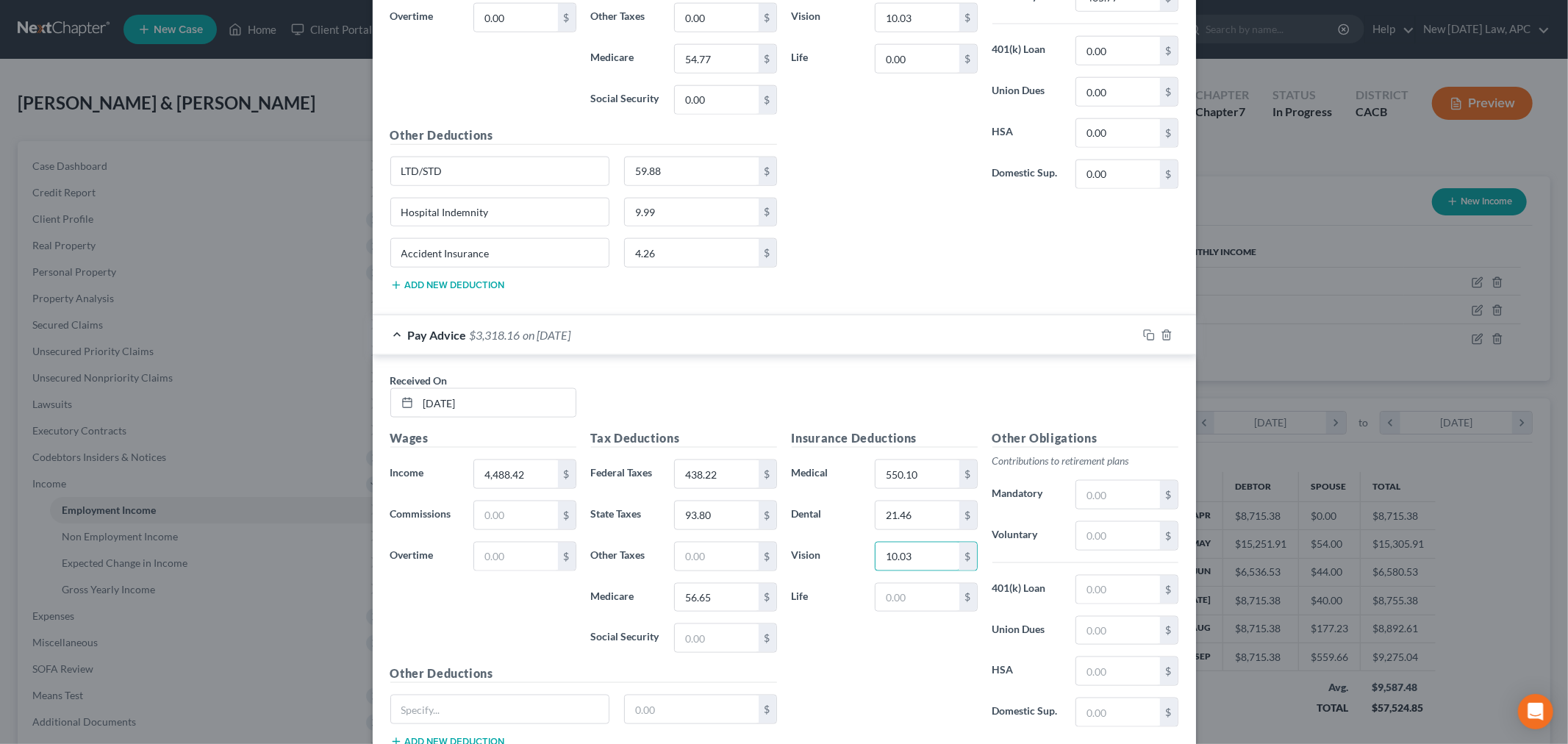
scroll to position [1547, 0]
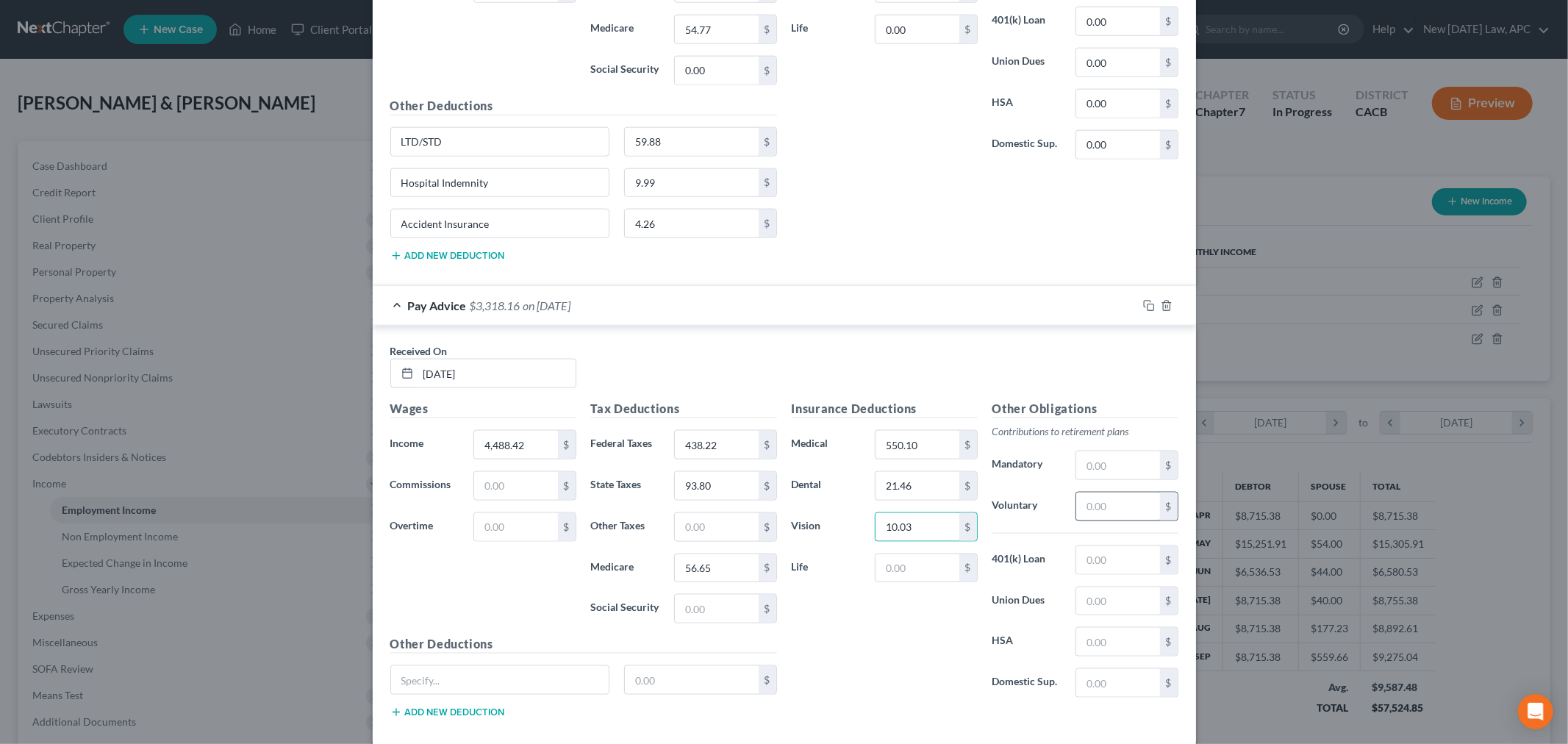
type input "10.03"
click at [1084, 507] on input "text" at bounding box center [1118, 506] width 83 height 28
type input "448.84"
click at [843, 629] on div "Insurance Deductions Medical 550.10 $ Dental 21.46 $ Vision 10.03 $ Life $" at bounding box center [884, 555] width 201 height 309
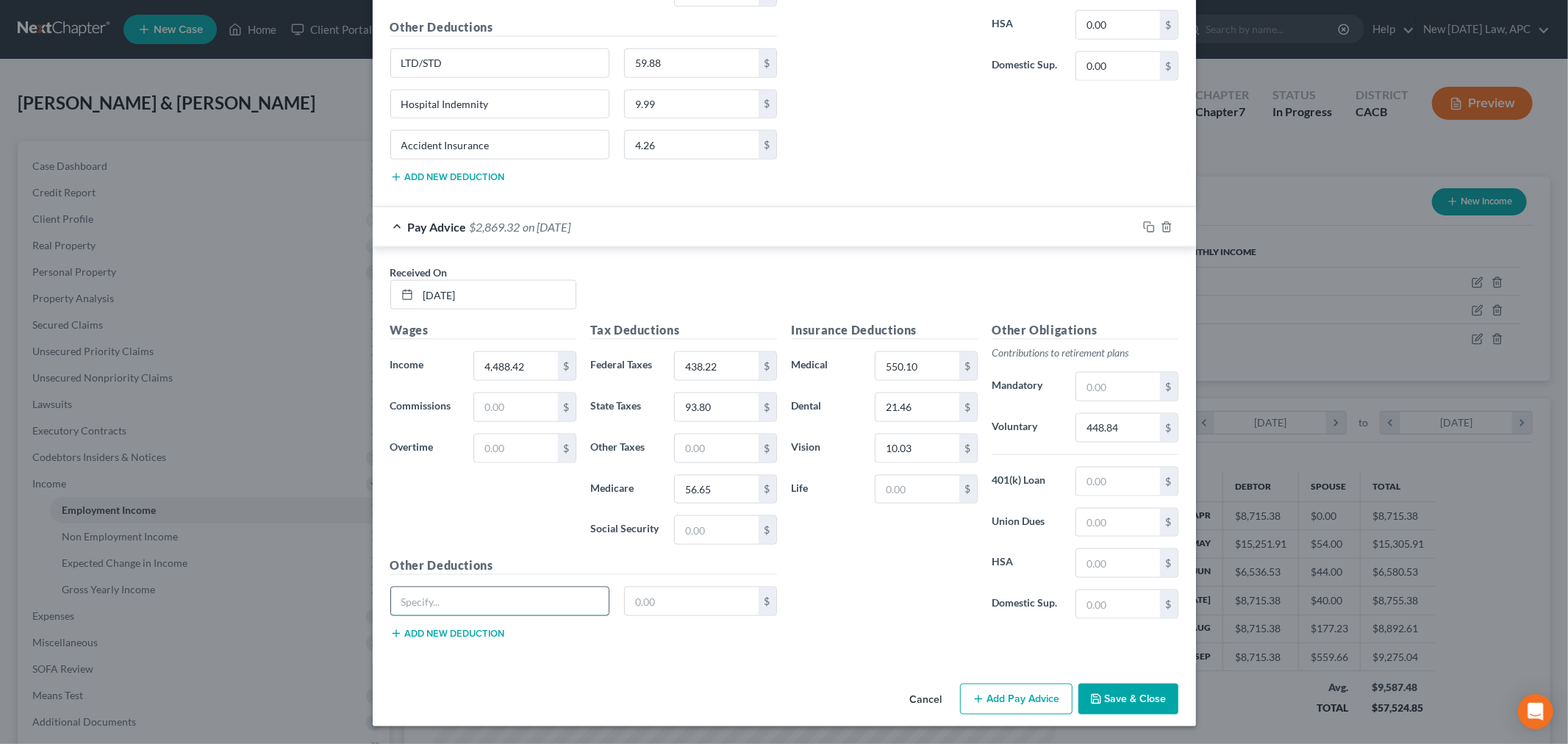
click at [531, 603] on input "text" at bounding box center [499, 601] width 218 height 28
type input "LTD/STD"
click at [480, 639] on button "Add new deduction" at bounding box center [447, 633] width 115 height 12
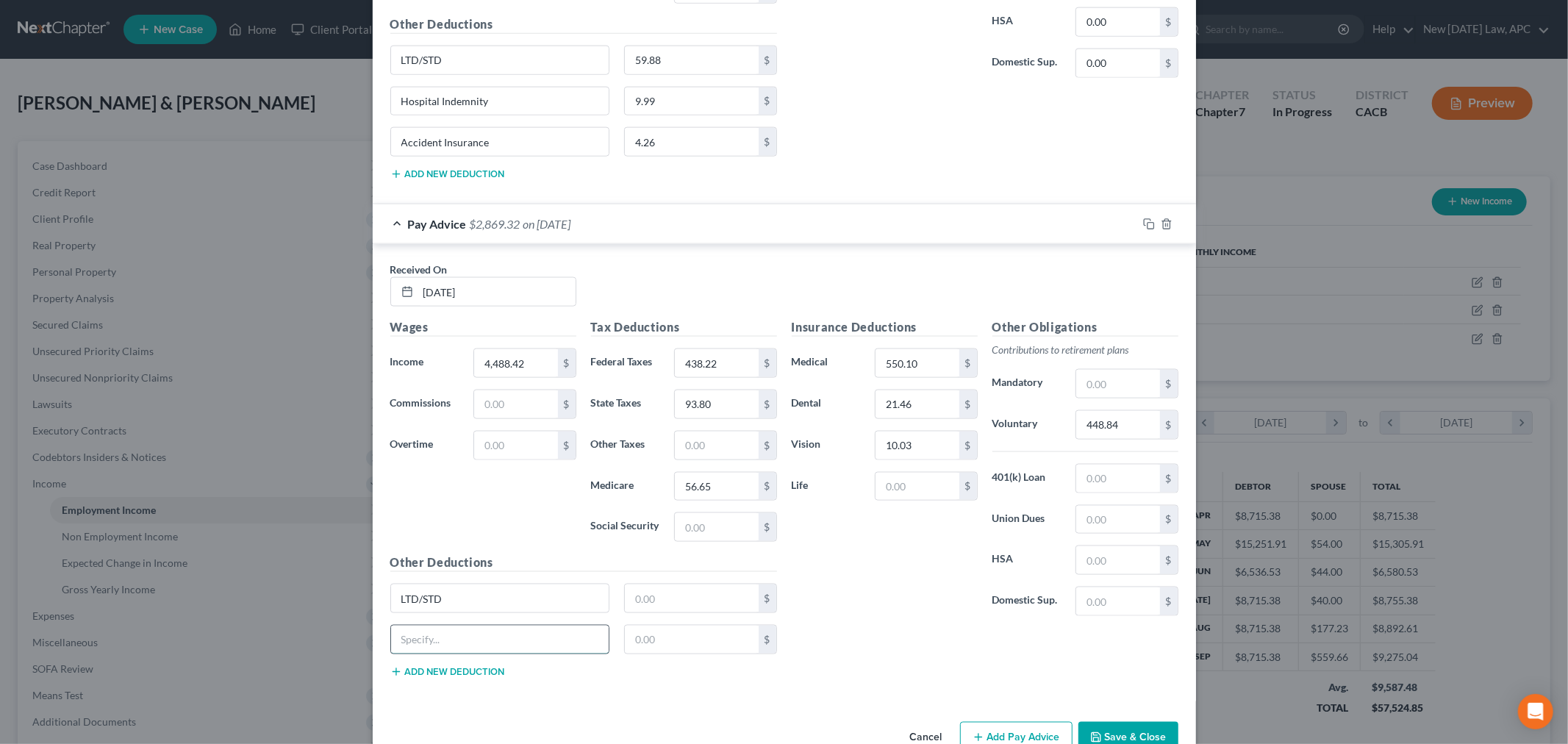
click at [474, 643] on input "text" at bounding box center [499, 639] width 218 height 28
type input "Hospital Indemnity"
click at [658, 651] on input "text" at bounding box center [691, 639] width 134 height 28
click at [457, 674] on button "Add new deduction" at bounding box center [447, 671] width 115 height 12
click at [452, 678] on input "text" at bounding box center [499, 681] width 218 height 28
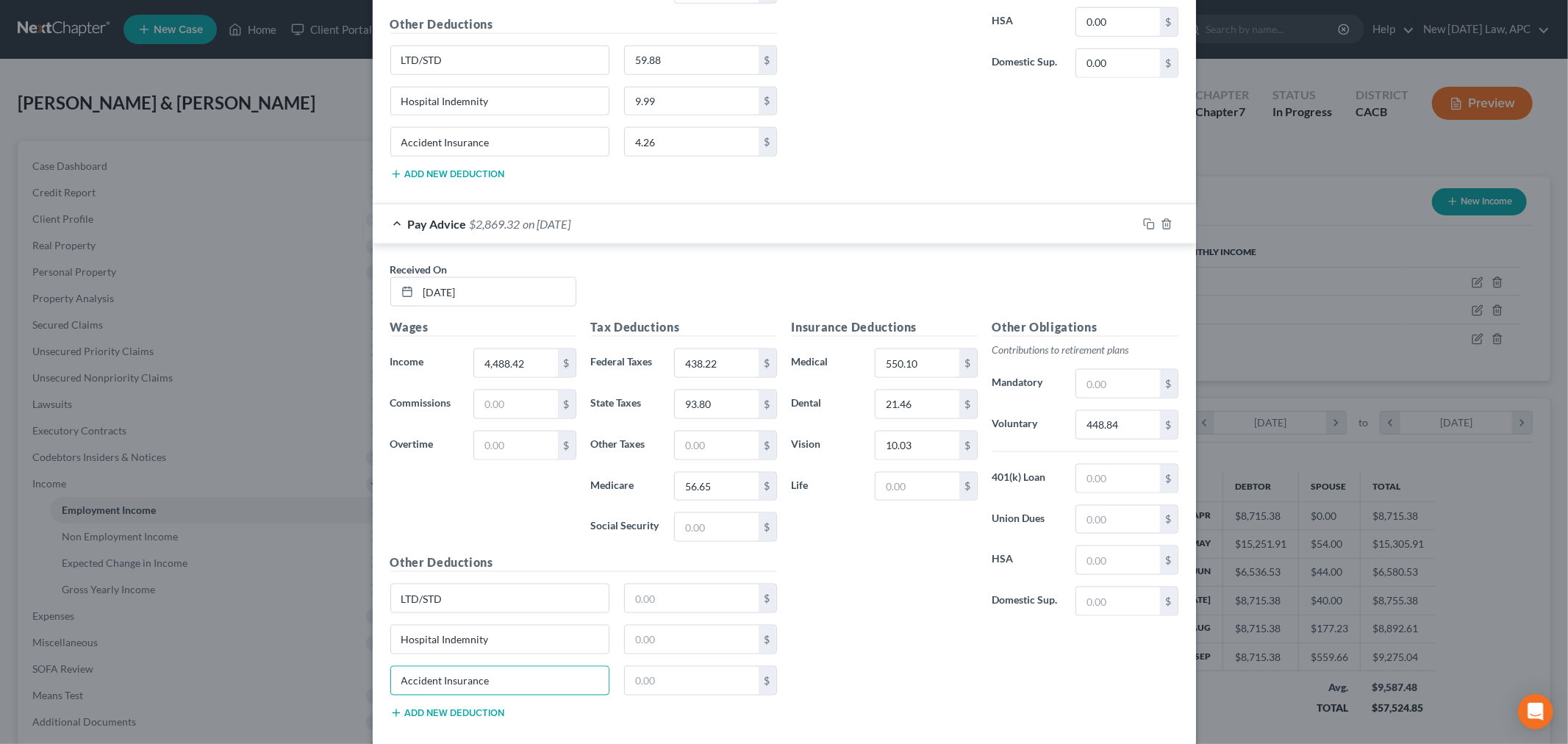
type input "Accident Insurance"
click at [617, 604] on div "$" at bounding box center [700, 599] width 167 height 30
click at [635, 599] on input "text" at bounding box center [691, 599] width 134 height 28
drag, startPoint x: 870, startPoint y: 504, endPoint x: 884, endPoint y: 495, distance: 16.6
click at [870, 504] on div "Insurance Deductions Medical 550.10 $ Dental 21.46 $ Vision 10.03 $ Life $" at bounding box center [884, 473] width 201 height 309
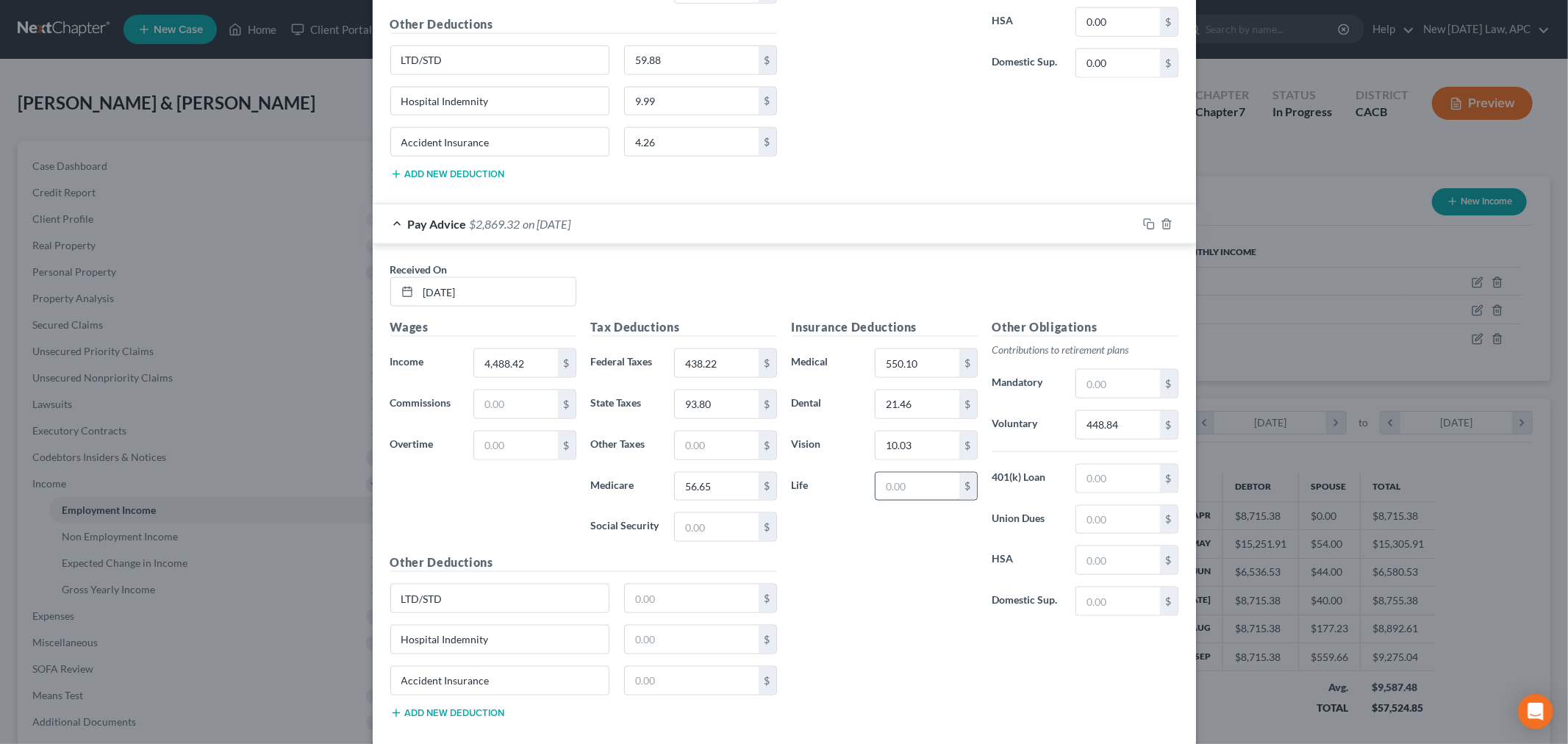
click at [886, 494] on input "text" at bounding box center [917, 487] width 83 height 28
type input "59.88"
click at [672, 679] on input "text" at bounding box center [691, 681] width 134 height 28
type input "4.26"
click at [671, 646] on input "text" at bounding box center [691, 639] width 134 height 28
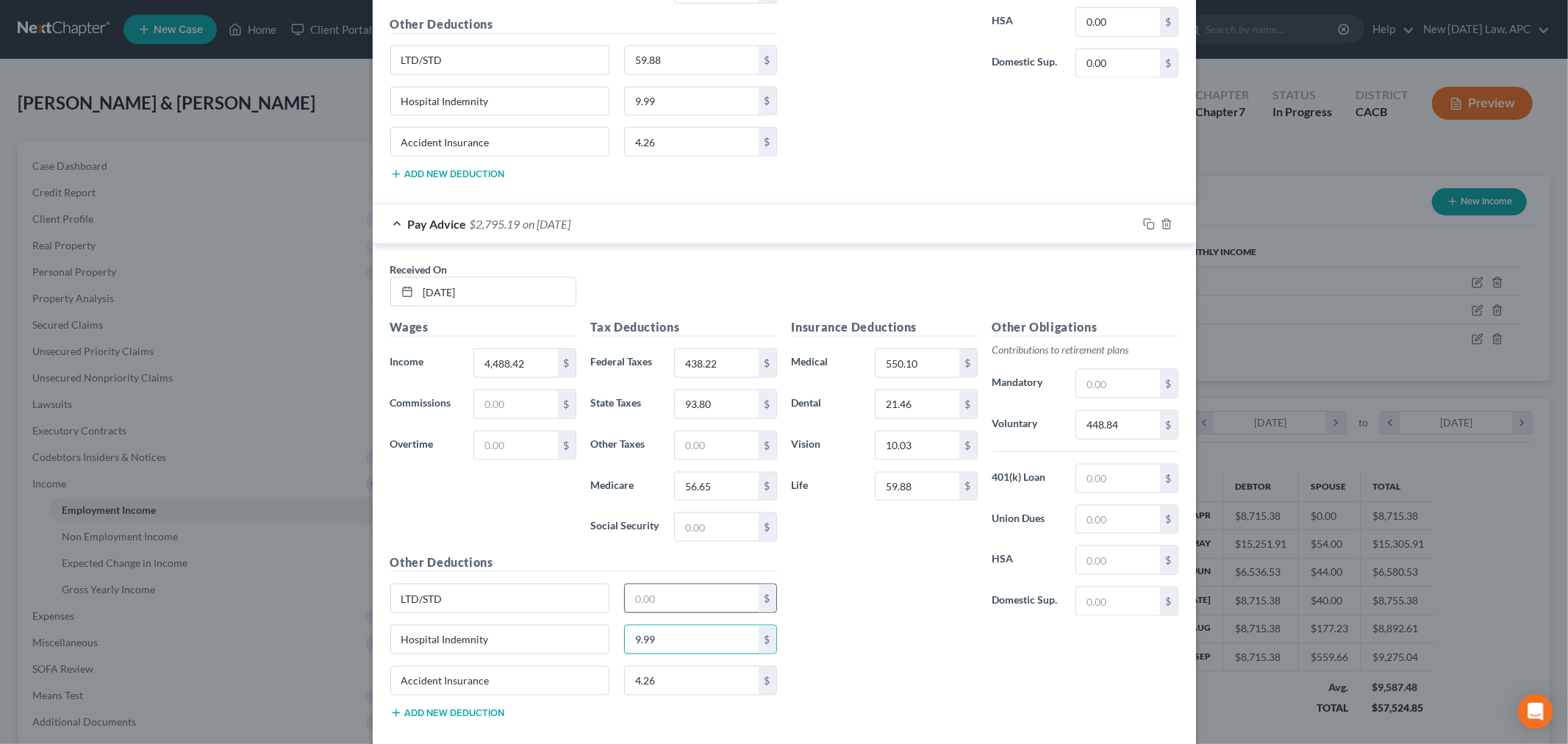
type input "9.99"
click at [657, 597] on input "text" at bounding box center [691, 599] width 134 height 28
type input "59.88"
click at [887, 665] on div "Insurance Deductions Medical 550.10 $ Dental 21.46 $ Vision 10.03 $ Life 59.88 …" at bounding box center [984, 524] width 401 height 412
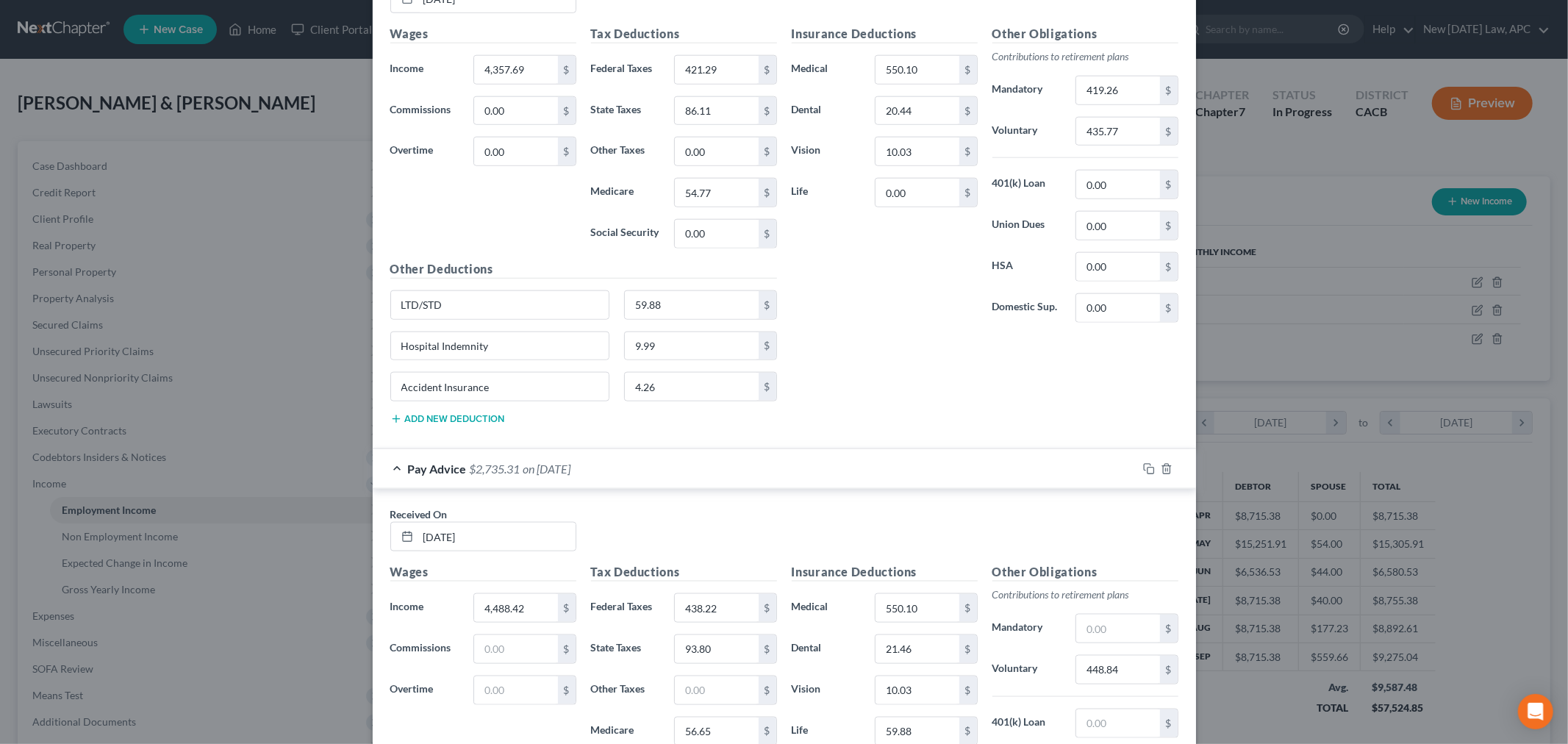
scroll to position [1466, 0]
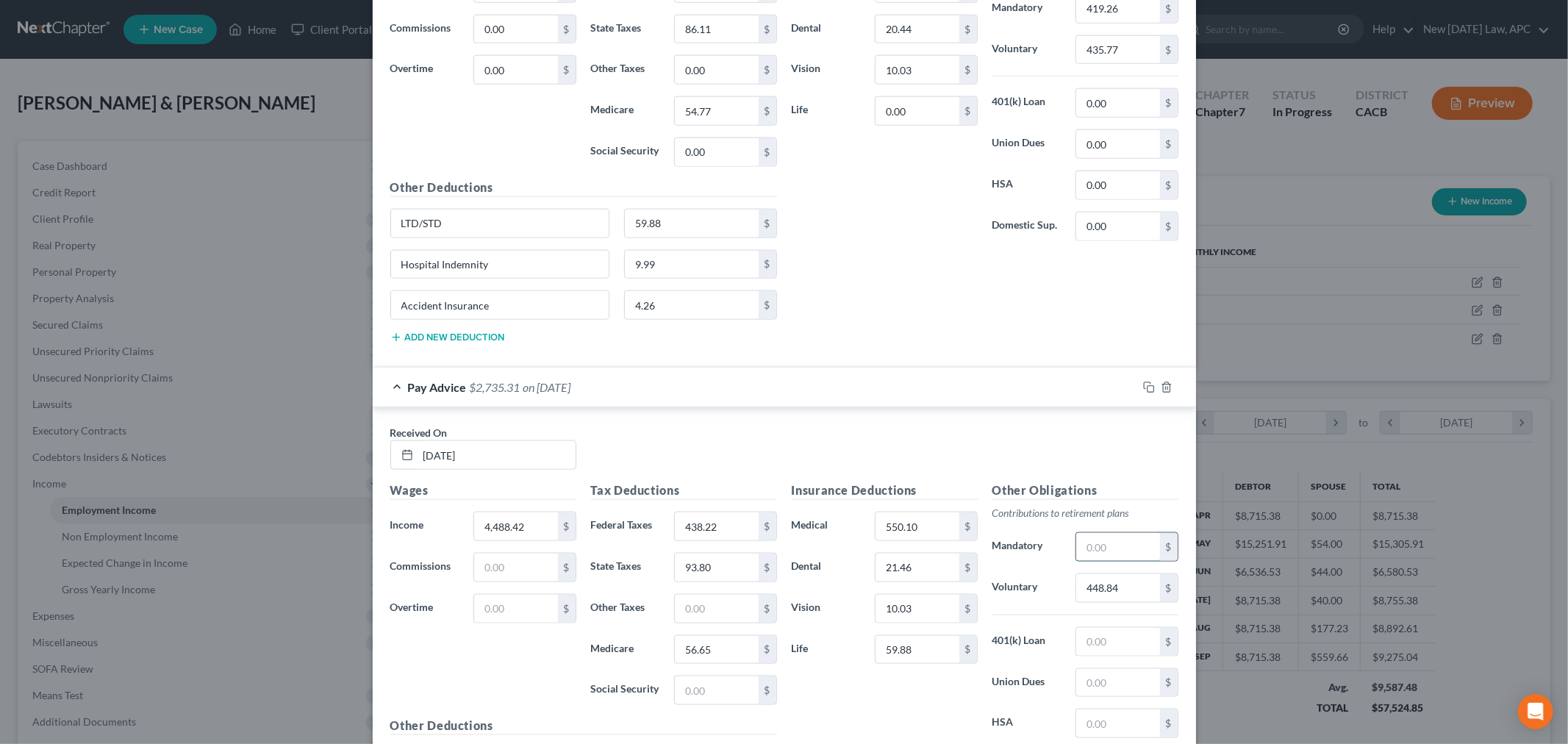
click at [1094, 546] on input "text" at bounding box center [1118, 547] width 83 height 28
paste input "AG ask client: Any business accounts to list? Chase #9611 - discuss deposits an…"
type input "9"
type input "433.65"
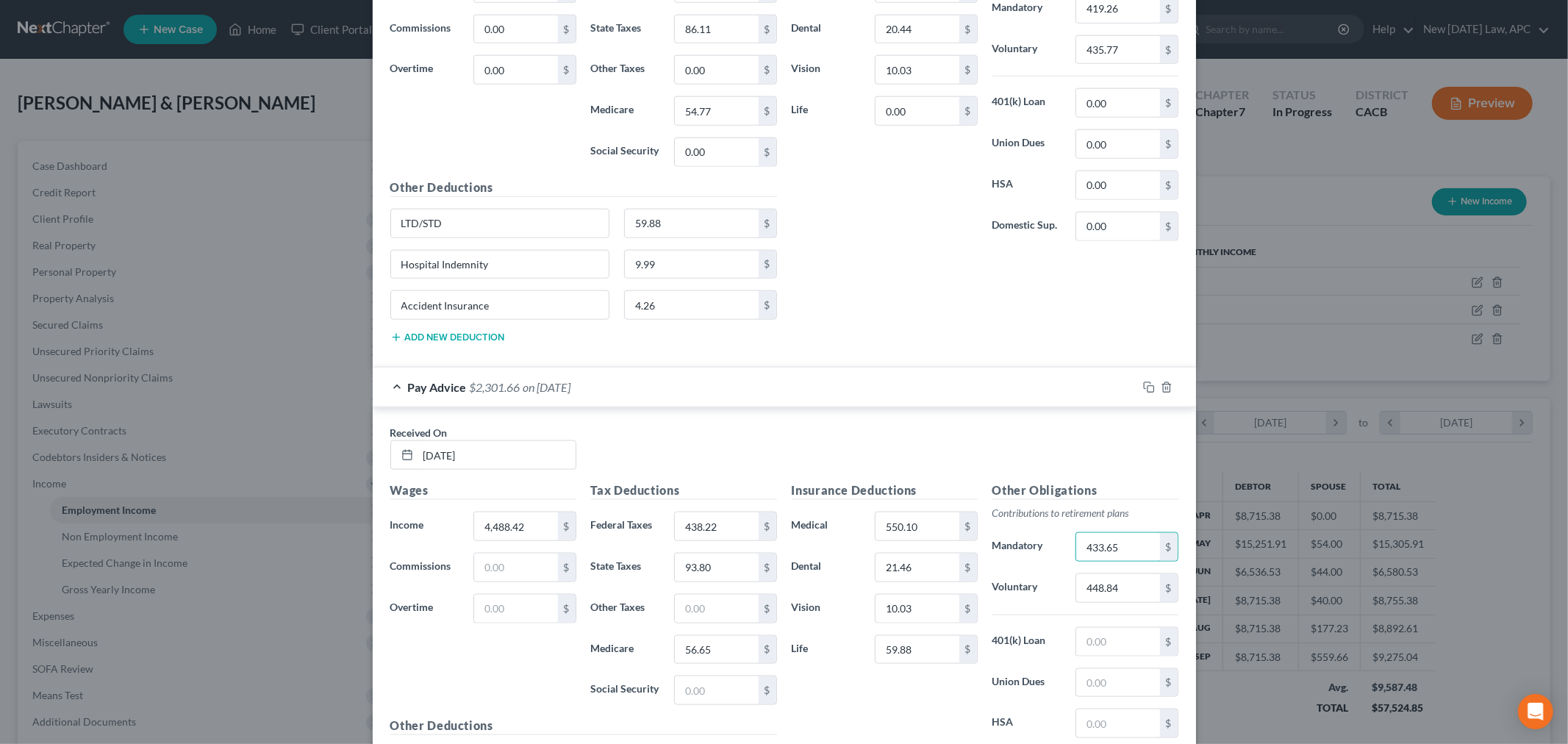
click at [956, 475] on div "Received On * [DATE]" at bounding box center [784, 453] width 803 height 56
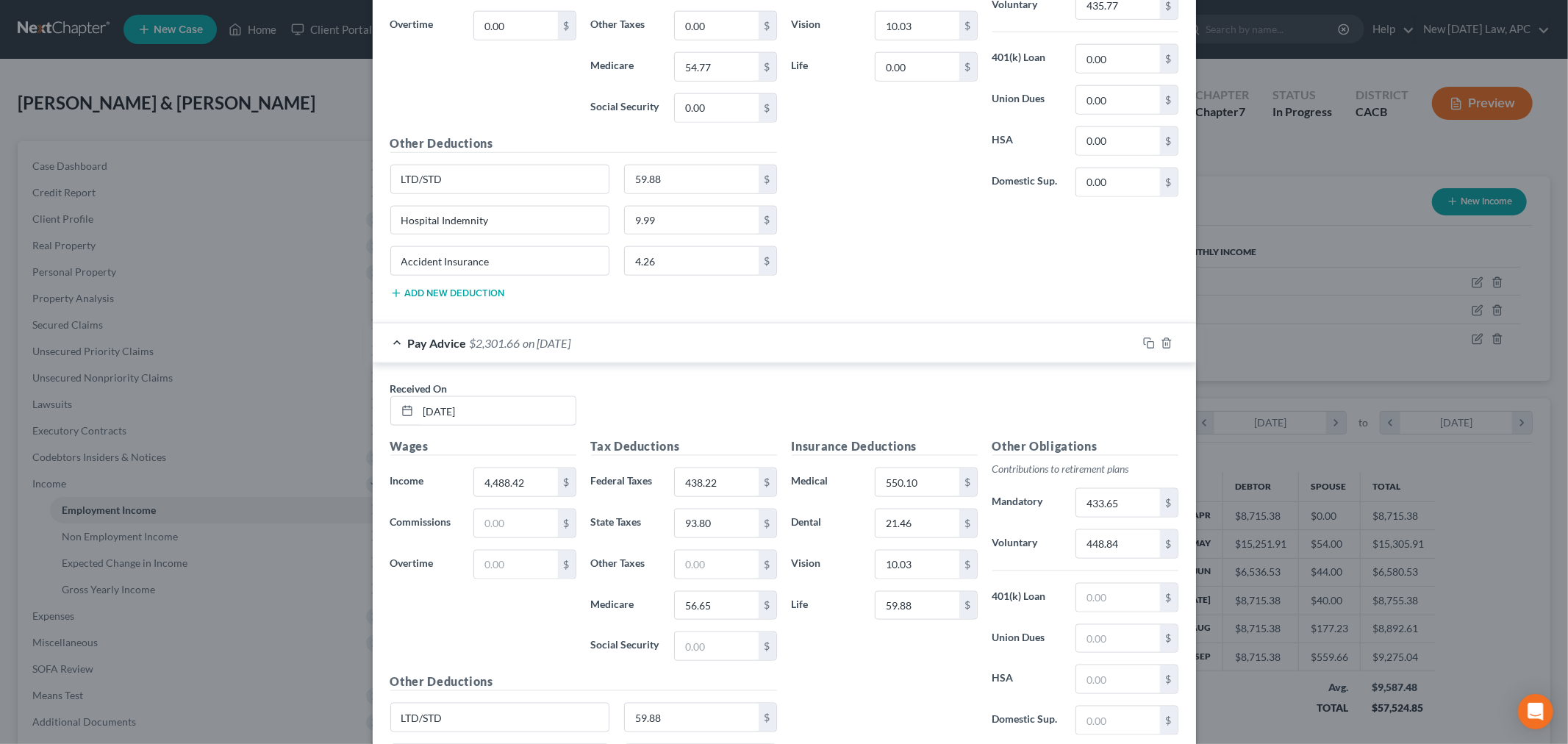
scroll to position [1547, 0]
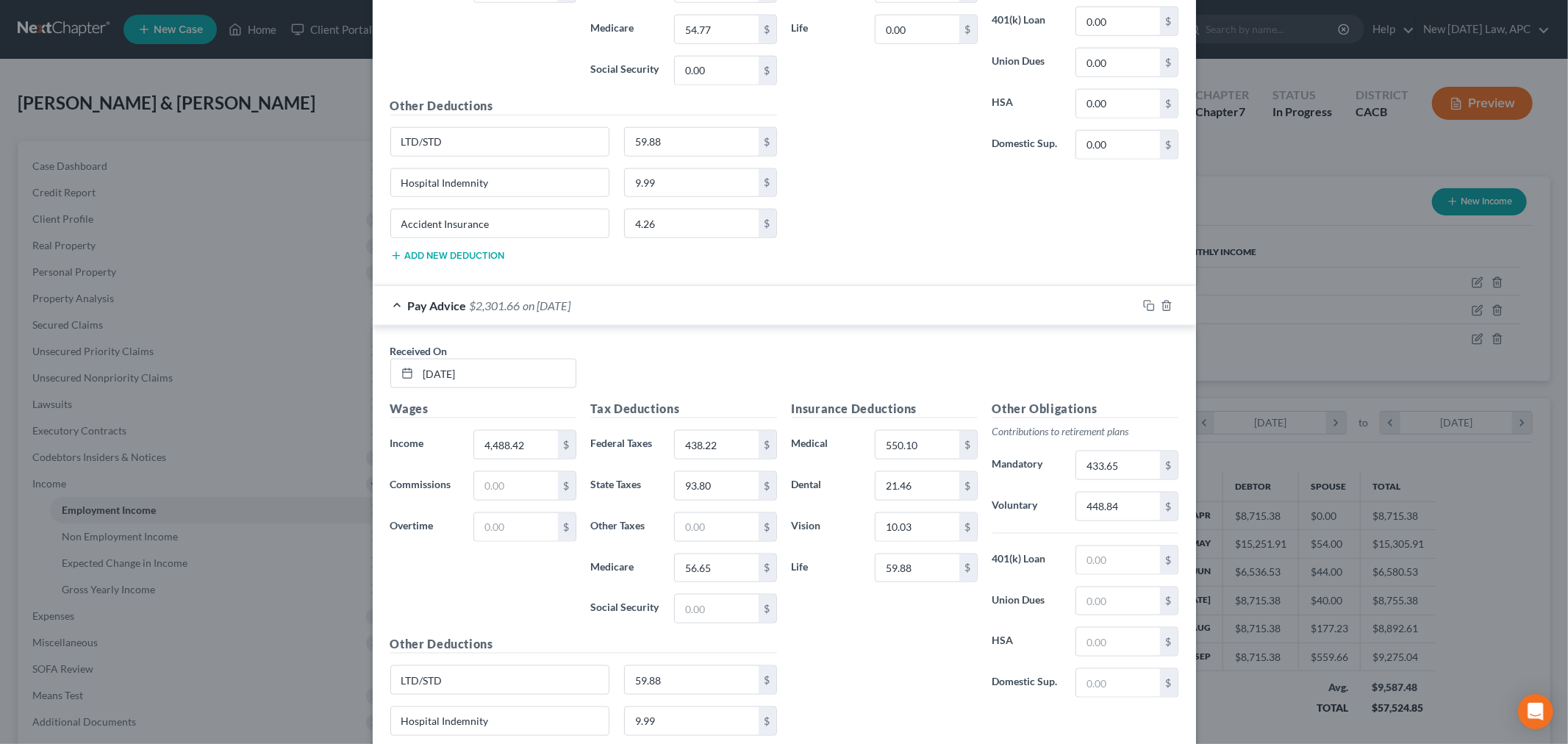
click at [835, 660] on div "Insurance Deductions Medical 550.10 $ Dental 21.46 $ Vision 10.03 $ Life 59.88 $" at bounding box center [884, 555] width 201 height 309
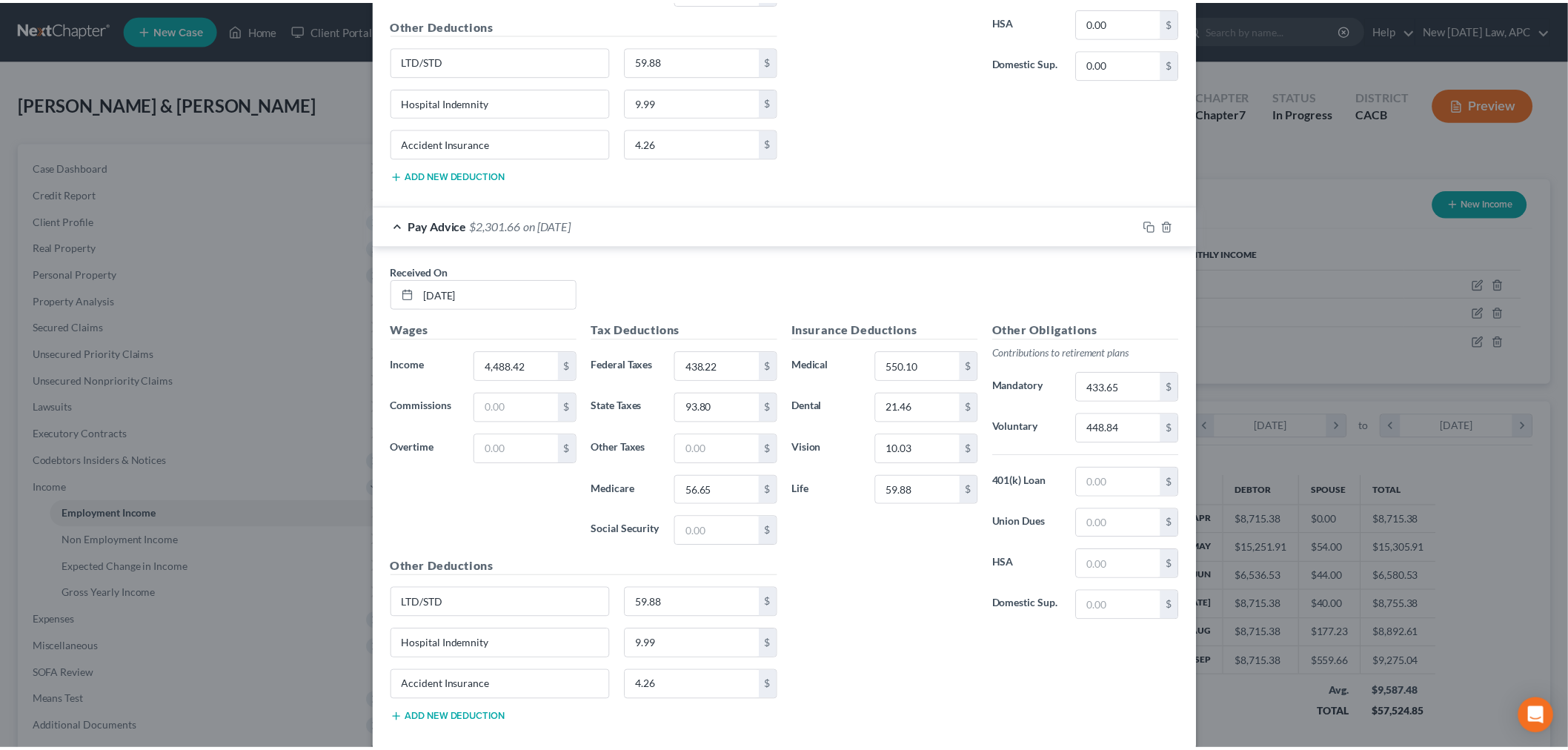
scroll to position [1725, 0]
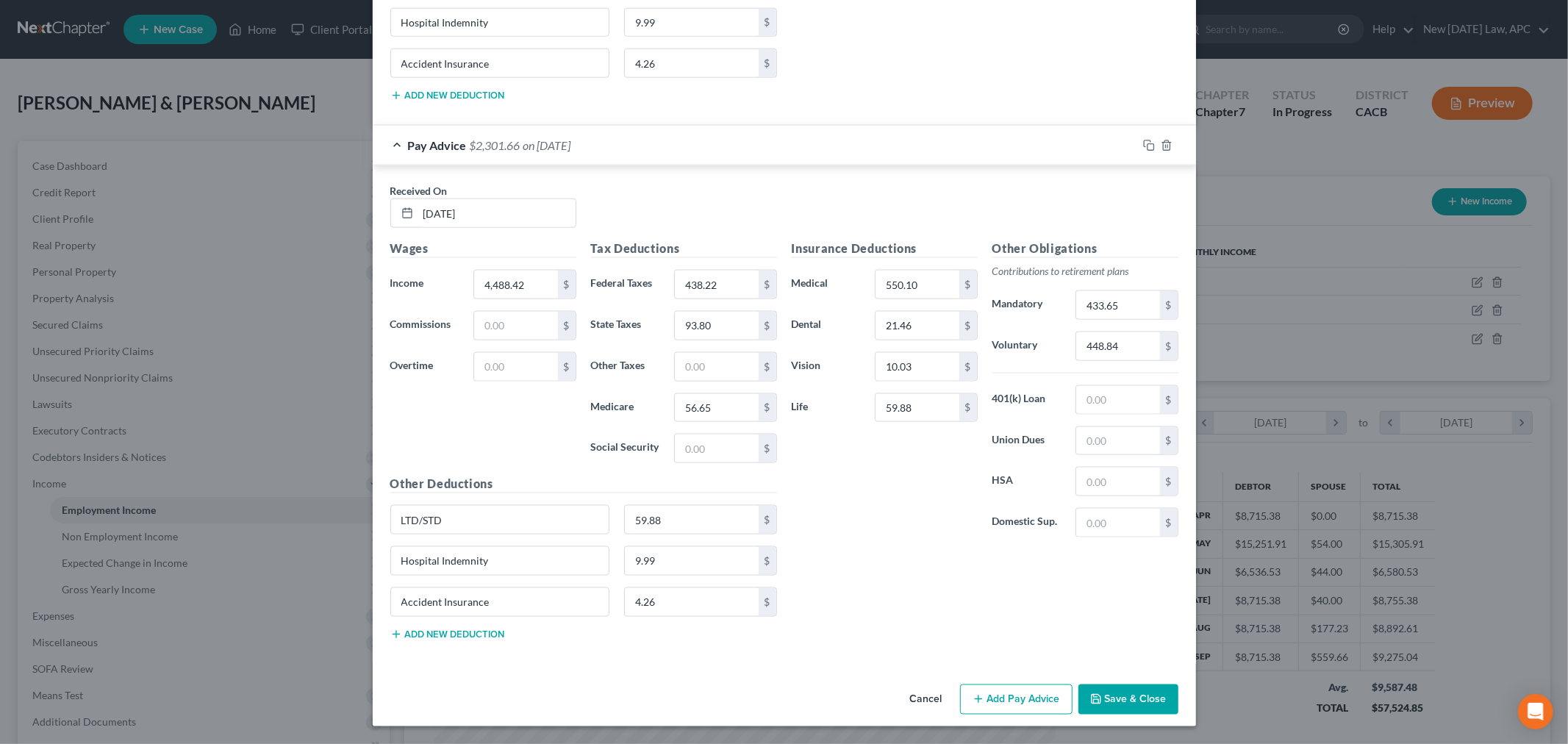
click at [833, 532] on div "Insurance Deductions Medical 550.10 $ Dental 21.46 $ Vision 10.03 $ Life 59.88 $" at bounding box center [884, 395] width 201 height 309
click at [1134, 701] on button "Save & Close" at bounding box center [1128, 699] width 100 height 30
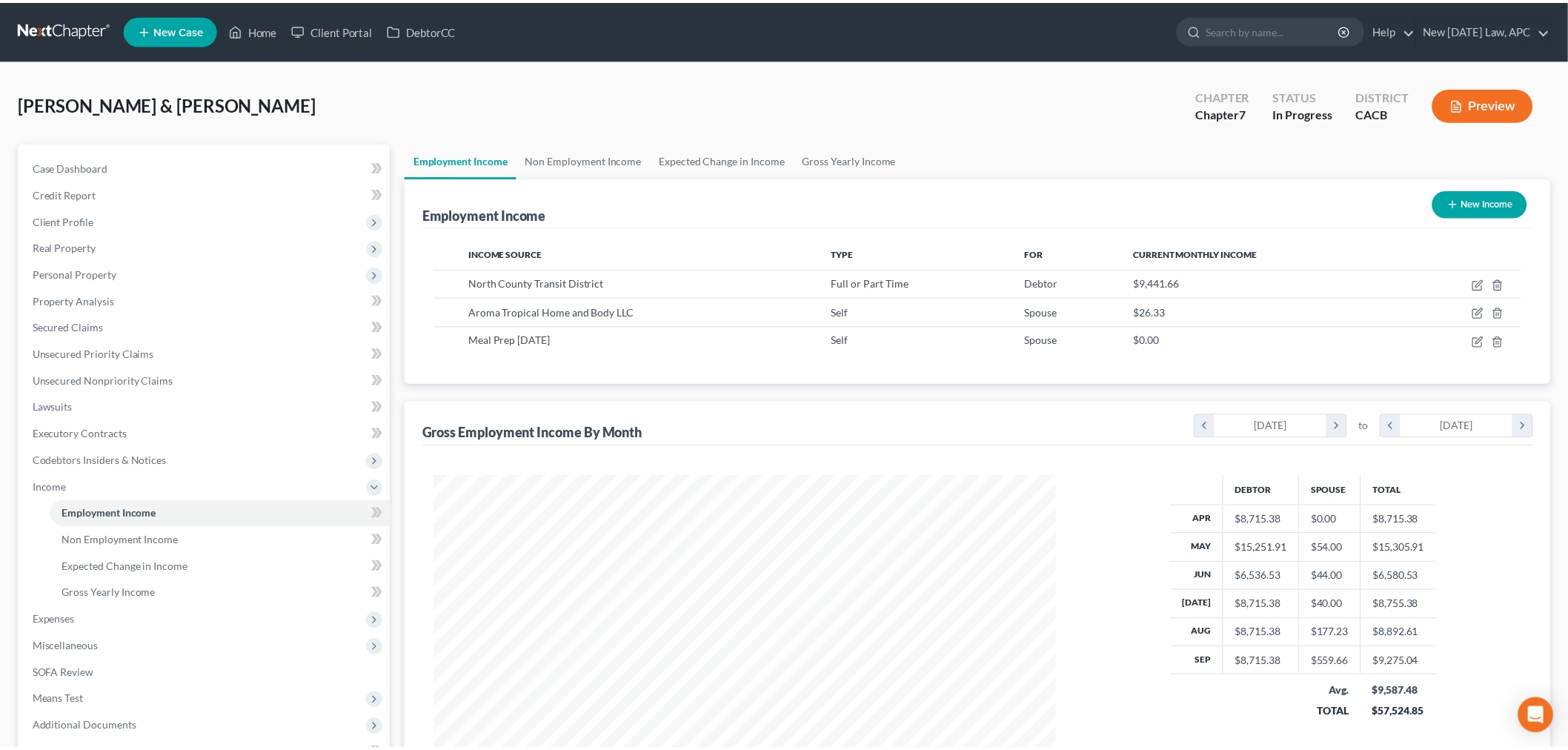
scroll to position [740500, 740276]
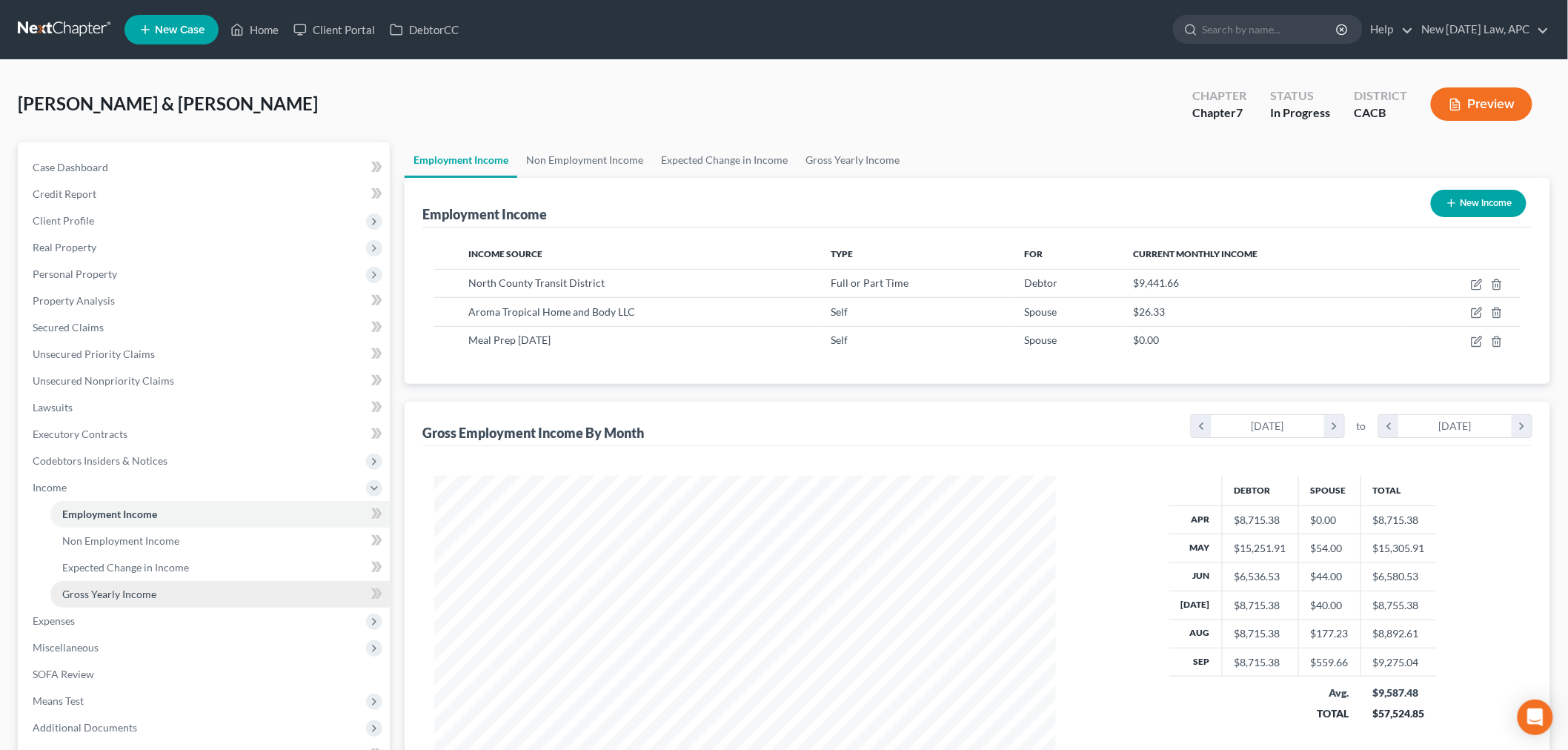
click at [148, 602] on link "Gross Yearly Income" at bounding box center [220, 594] width 340 height 27
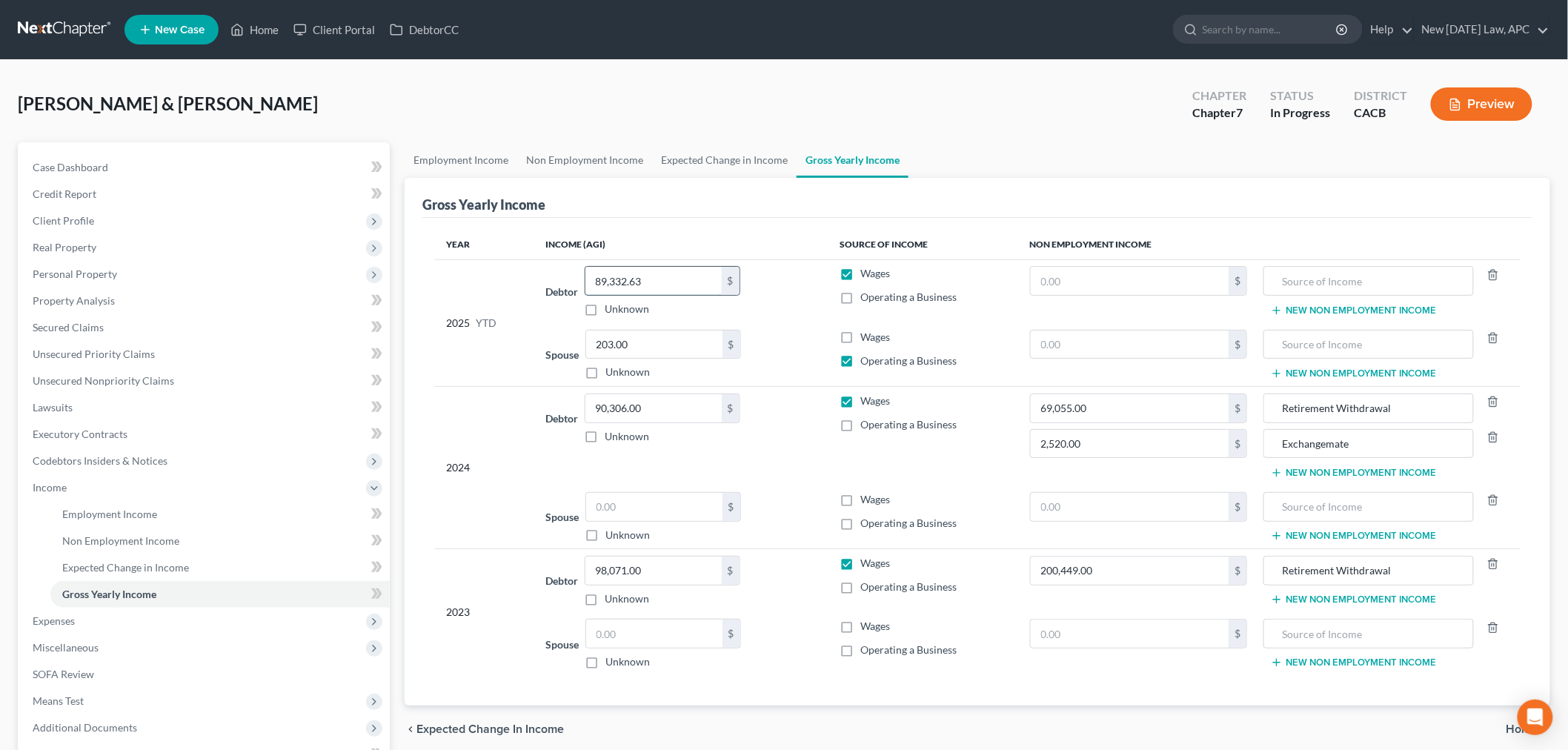
click at [651, 284] on input "89,332.63" at bounding box center [653, 281] width 136 height 28
type input "93,821.05"
click at [824, 292] on td "Debtor 93,821.05 $ Unknown Balance Undetermined 93,821.05 $ Unknown" at bounding box center [681, 291] width 294 height 64
click at [96, 165] on span "Case Dashboard" at bounding box center [70, 167] width 76 height 13
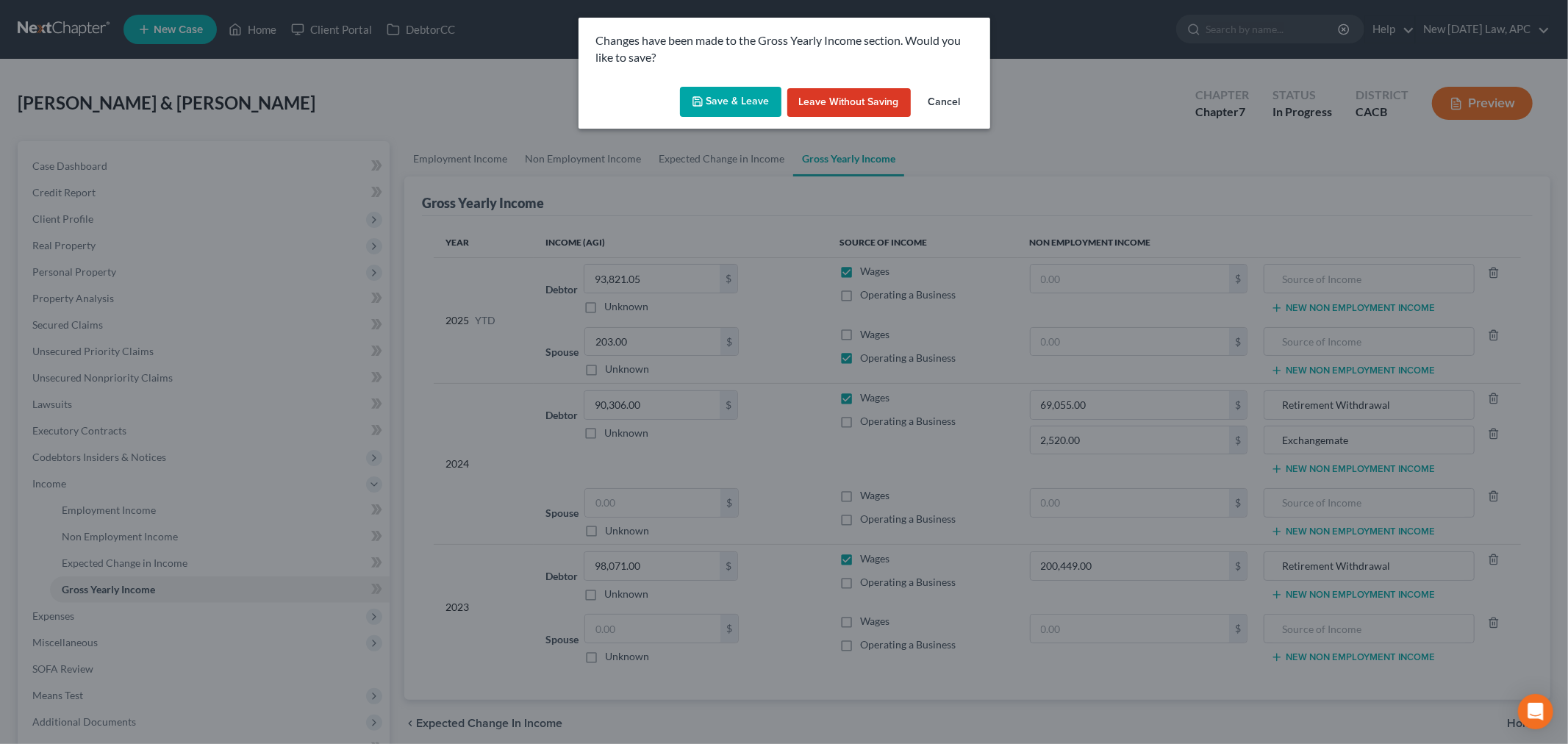
click at [733, 103] on button "Save & Leave" at bounding box center [731, 102] width 102 height 30
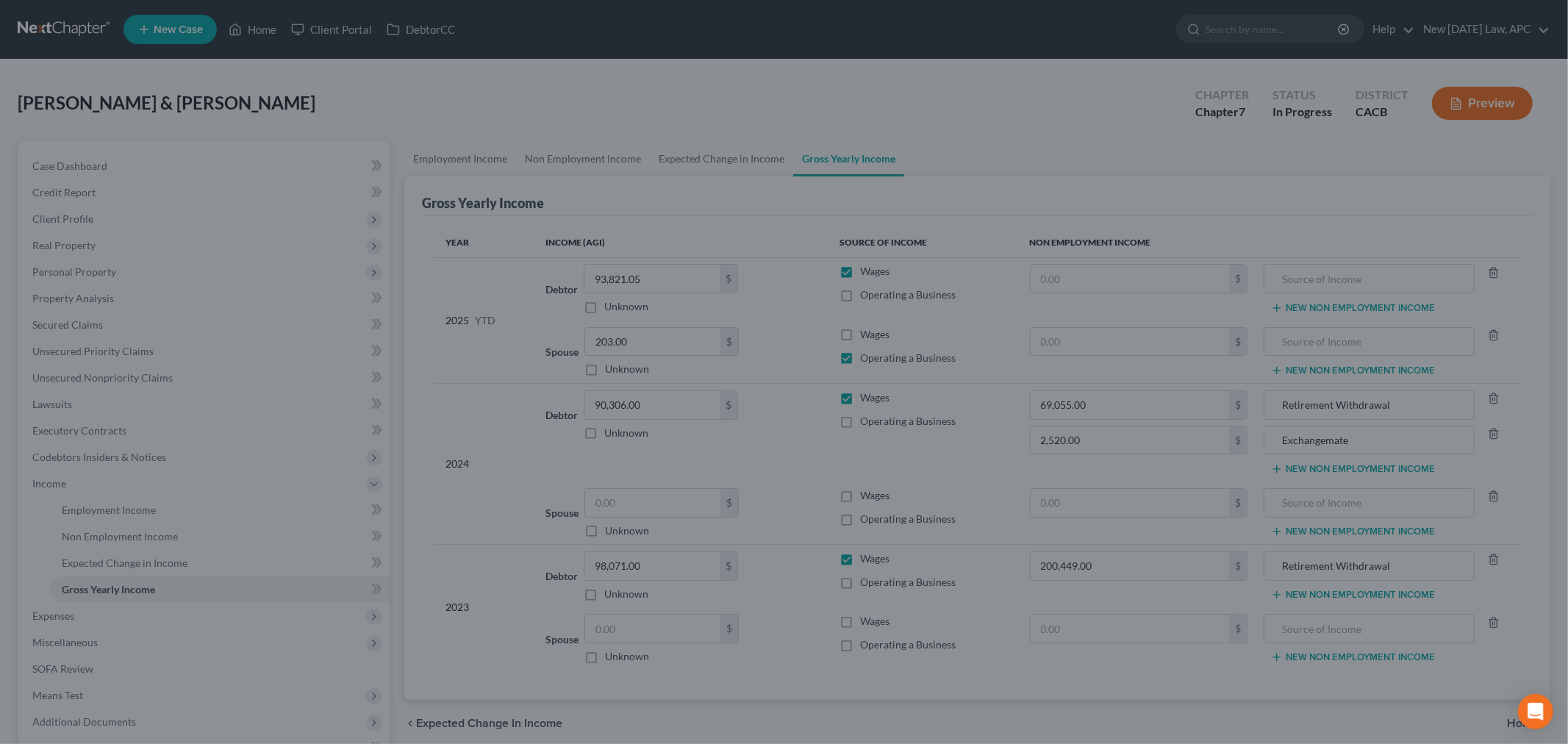
select select "6"
